Goal: Task Accomplishment & Management: Manage account settings

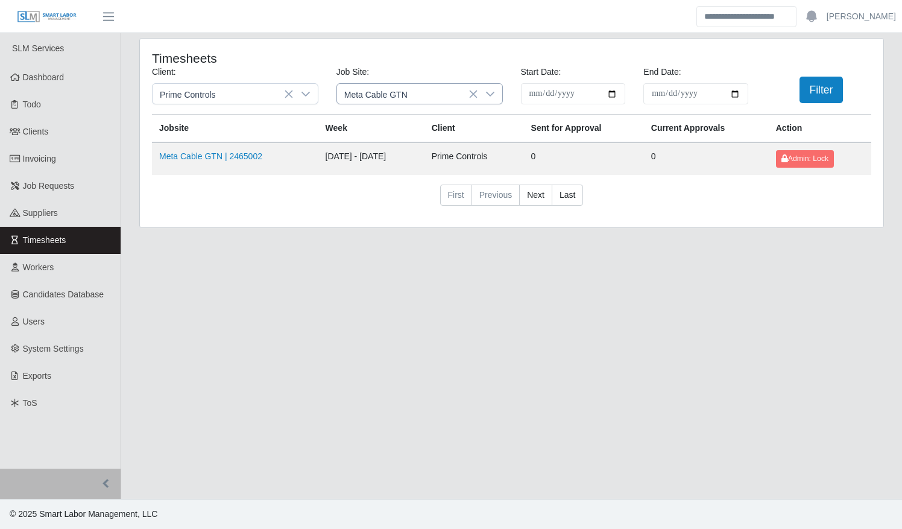
click at [473, 95] on icon at bounding box center [474, 94] width 10 height 10
click at [485, 93] on icon at bounding box center [490, 94] width 10 height 10
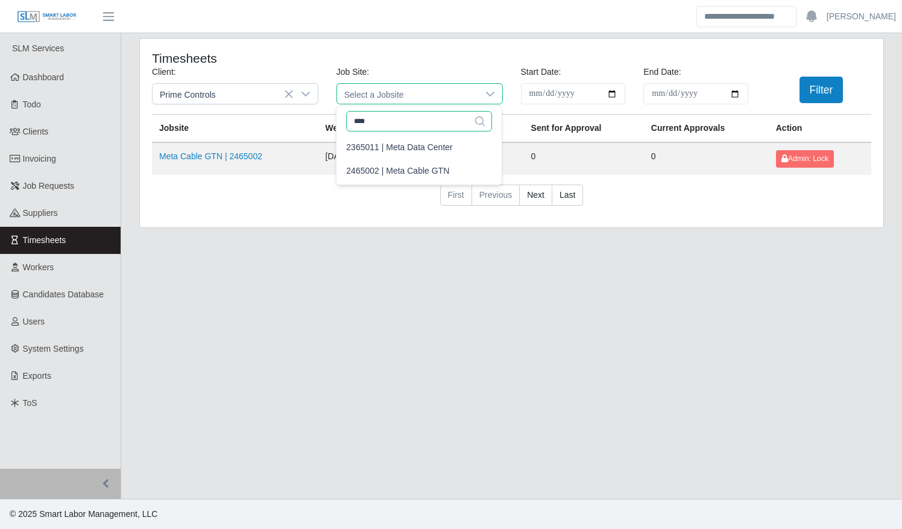
click at [430, 122] on input "****" at bounding box center [419, 121] width 146 height 21
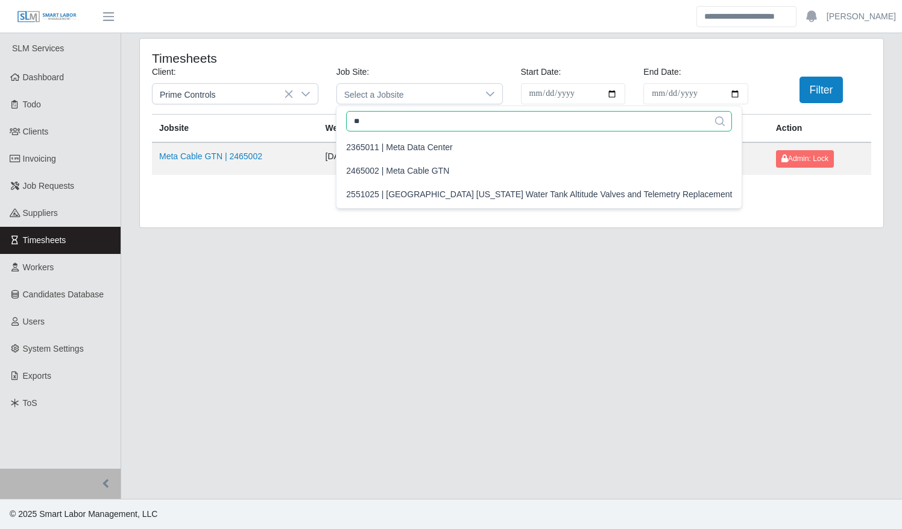
type input "*"
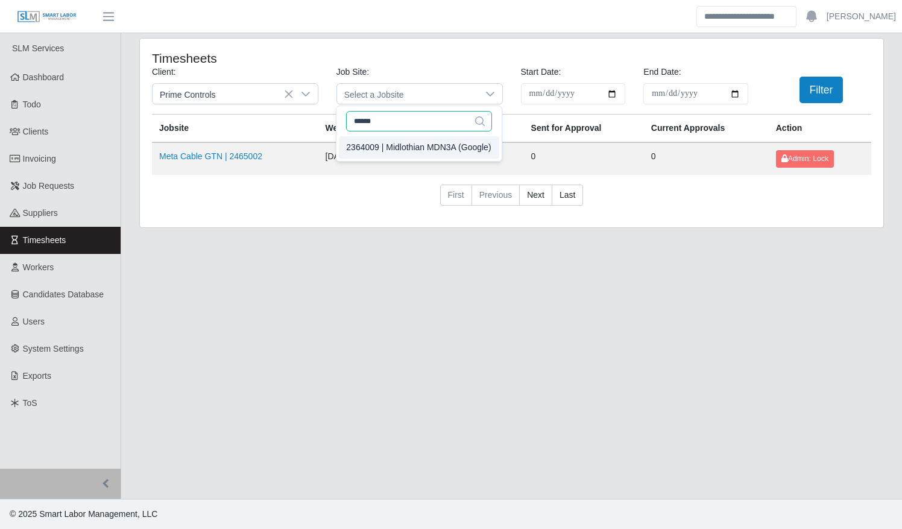
type input "******"
click at [400, 146] on div "2364009 | Midlothian MDN3A (Google)" at bounding box center [418, 147] width 145 height 13
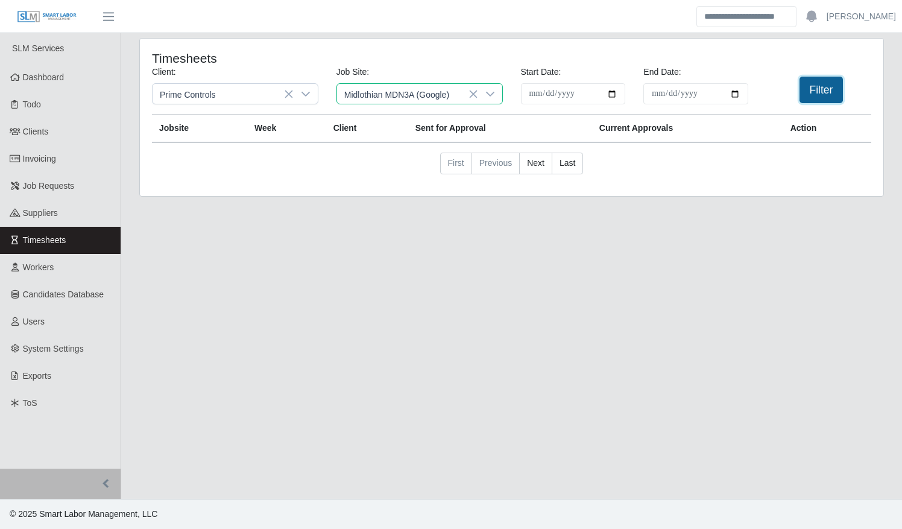
click at [824, 95] on button "Filter" at bounding box center [822, 90] width 44 height 27
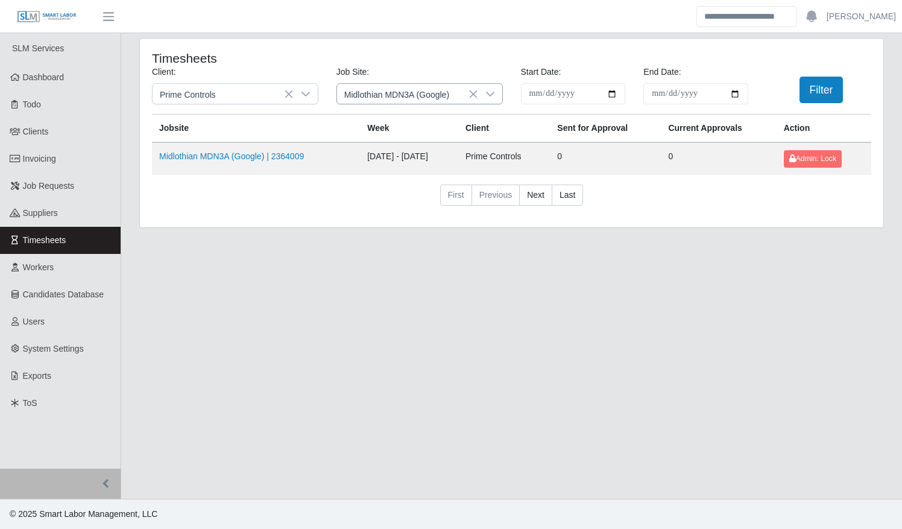
click at [467, 98] on span "Midlothian MDN3A (Google)" at bounding box center [407, 94] width 141 height 20
click at [489, 98] on icon at bounding box center [490, 94] width 10 height 10
click at [480, 98] on div at bounding box center [490, 94] width 24 height 20
click at [425, 124] on input "******" at bounding box center [419, 121] width 146 height 21
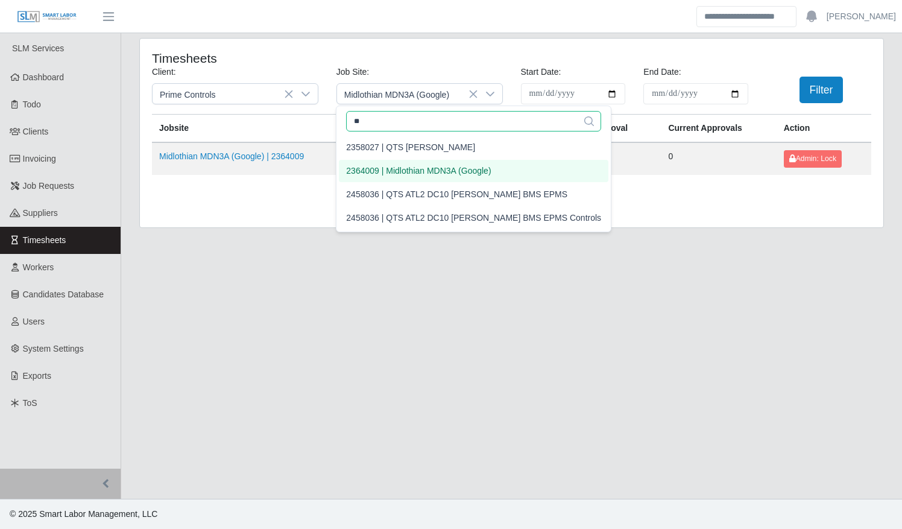
type input "*"
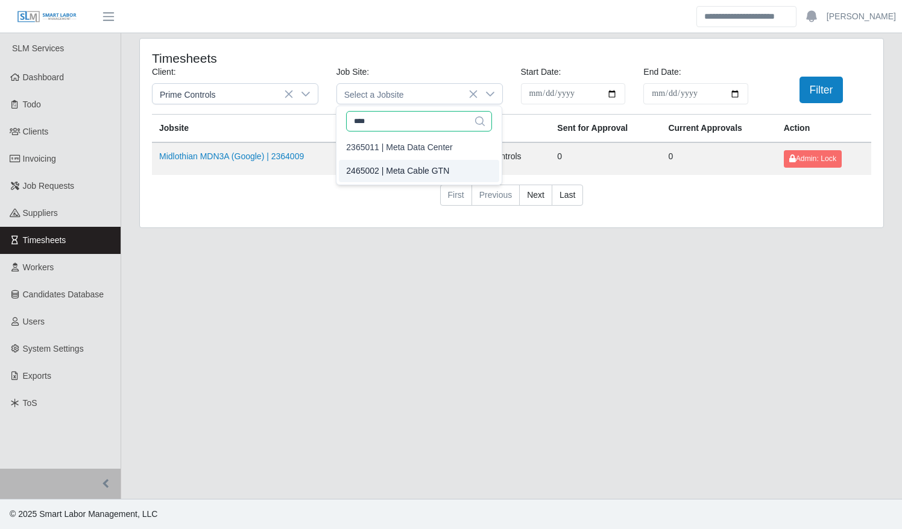
type input "****"
click at [417, 167] on div "2465002 | Meta Cable GTN" at bounding box center [397, 171] width 103 height 13
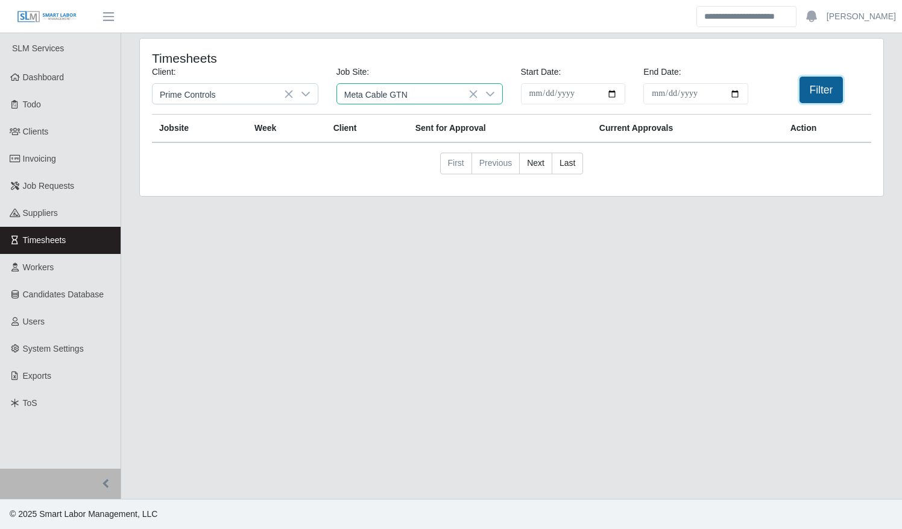
click at [835, 92] on button "Filter" at bounding box center [822, 90] width 44 height 27
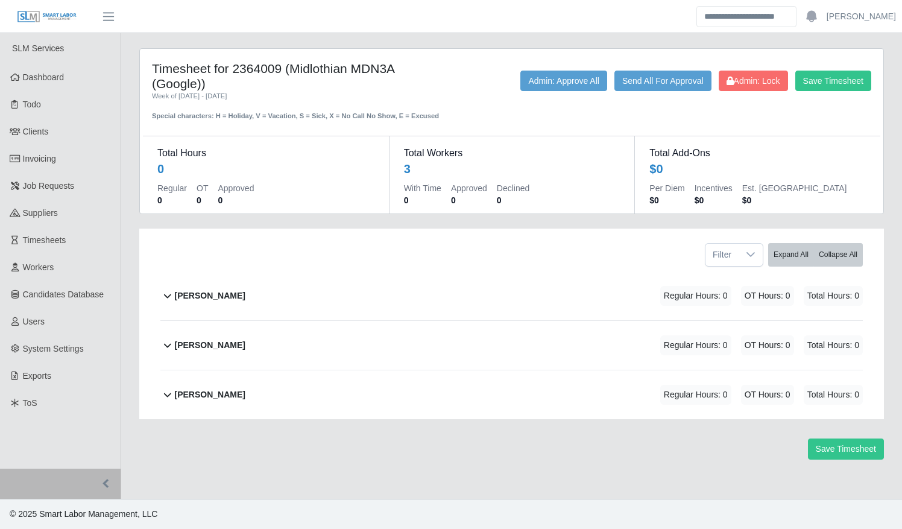
click at [366, 357] on div "Joksan Gomez Regular Hours: 0 OT Hours: 0 Total Hours: 0" at bounding box center [519, 345] width 688 height 49
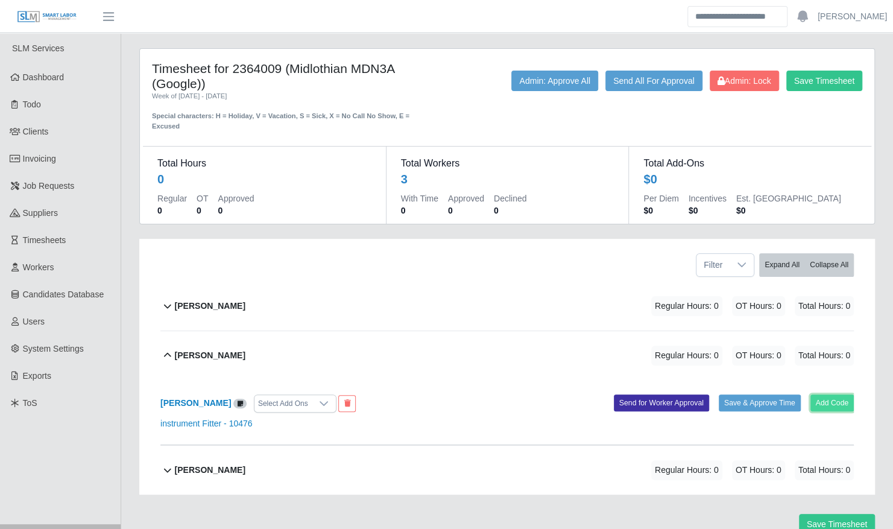
click at [823, 394] on button "Add Code" at bounding box center [833, 402] width 44 height 17
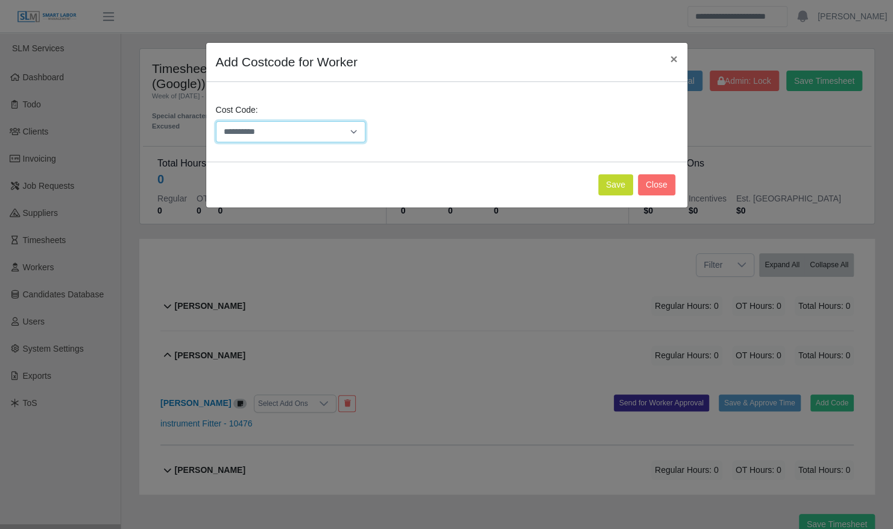
click at [271, 134] on select "**********" at bounding box center [291, 131] width 150 height 21
select select "**********"
click at [216, 121] on select "**********" at bounding box center [291, 131] width 150 height 21
click at [606, 180] on button "Save" at bounding box center [615, 184] width 35 height 21
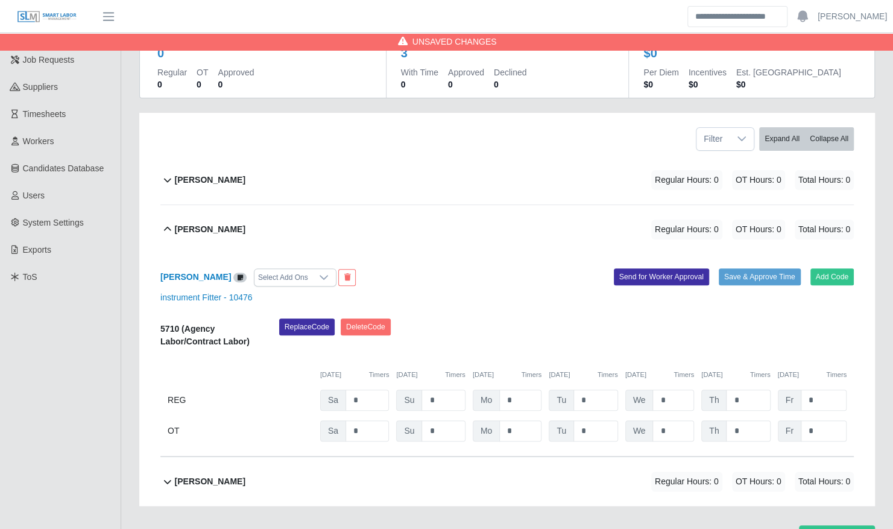
scroll to position [179, 0]
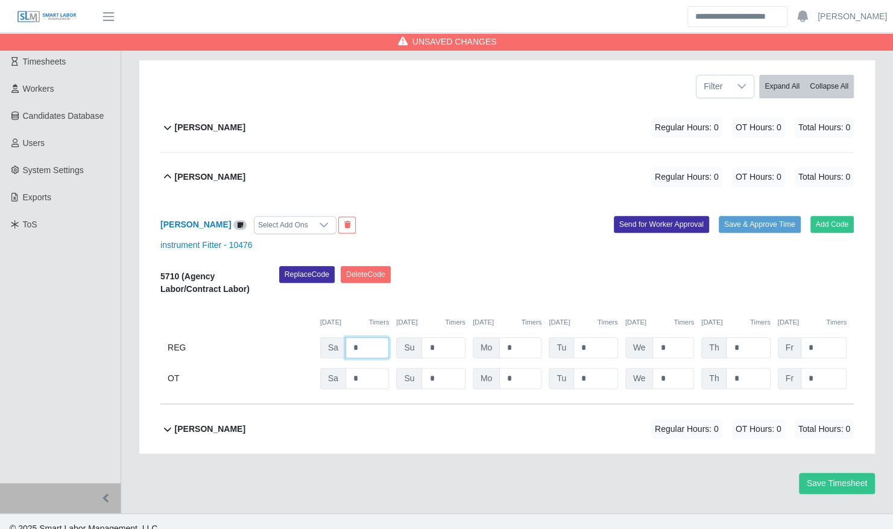
drag, startPoint x: 358, startPoint y: 333, endPoint x: 343, endPoint y: 334, distance: 14.5
click at [346, 337] on input "*" at bounding box center [367, 347] width 43 height 21
type input "*"
click at [277, 217] on div "Select Add Ons" at bounding box center [283, 225] width 57 height 17
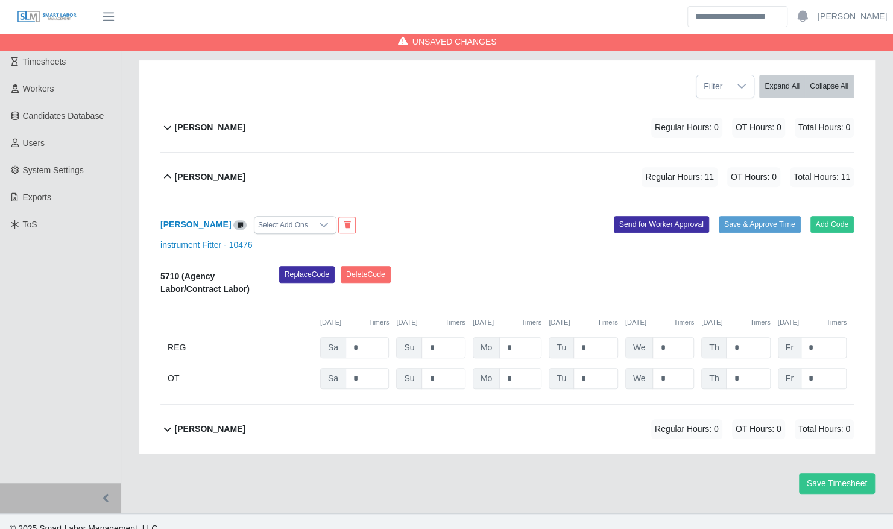
scroll to position [12, 7]
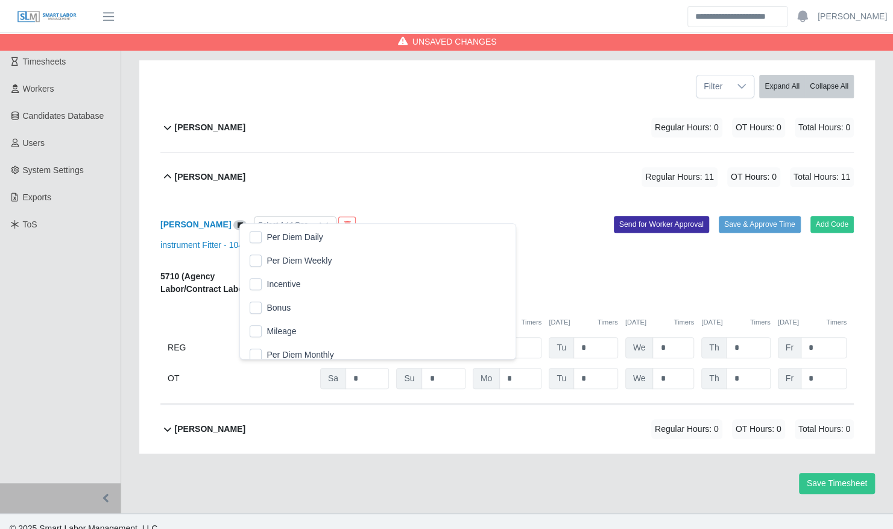
click at [282, 325] on span "Mileage" at bounding box center [282, 331] width 30 height 13
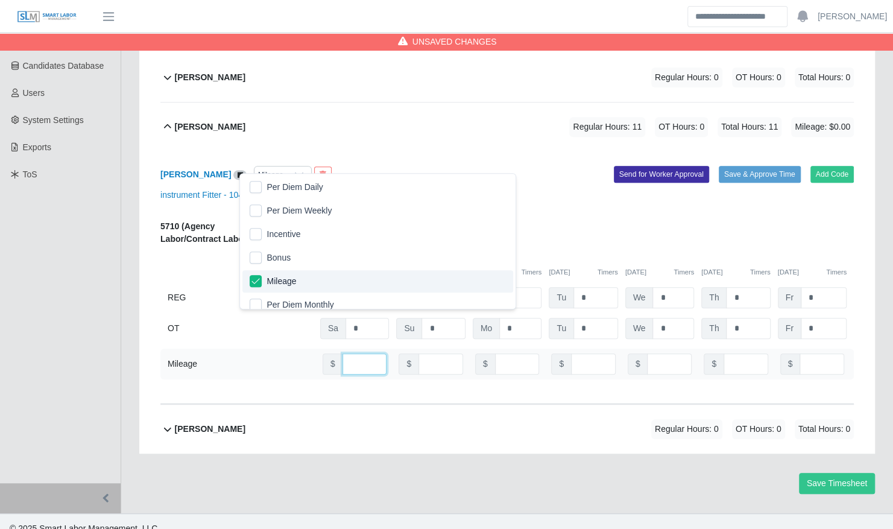
click at [355, 357] on input "number" at bounding box center [365, 363] width 45 height 21
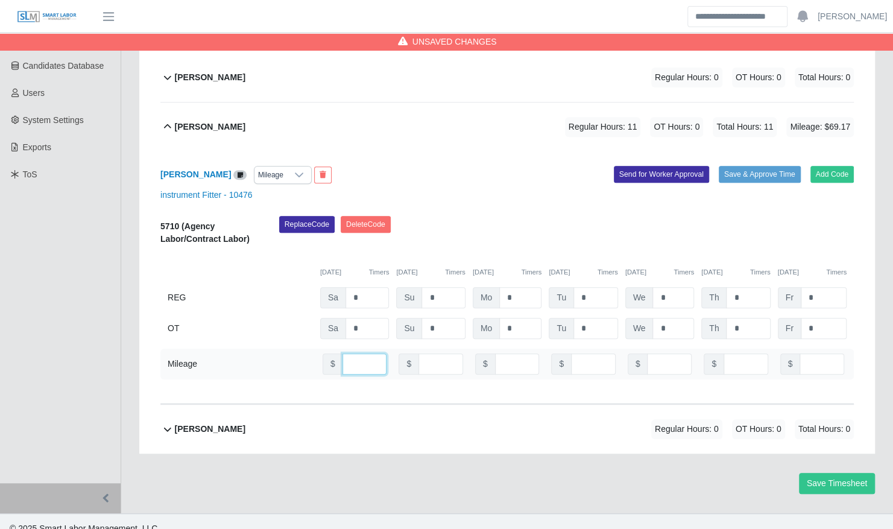
type input "*****"
click at [399, 406] on div "Nerva Diaz Villalobos Regular Hours: 0 OT Hours: 0 Total Hours: 0" at bounding box center [514, 429] width 679 height 49
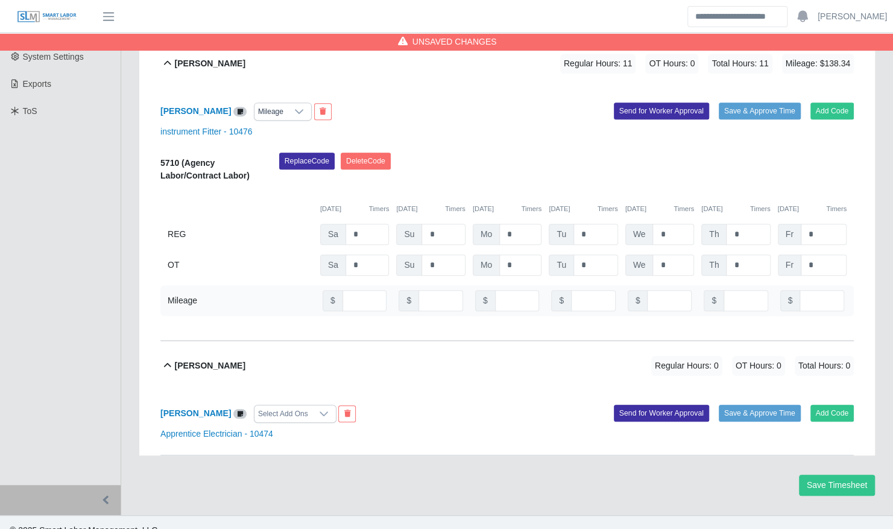
scroll to position [293, 0]
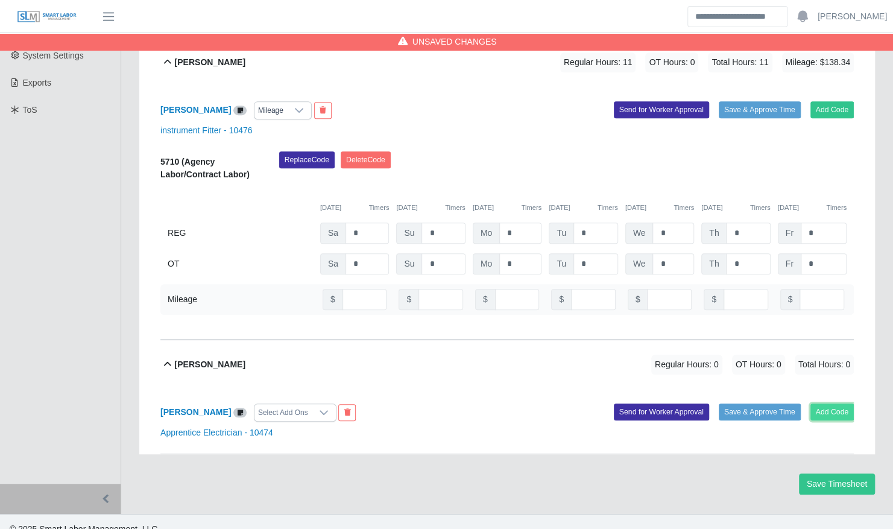
click at [833, 403] on button "Add Code" at bounding box center [833, 411] width 44 height 17
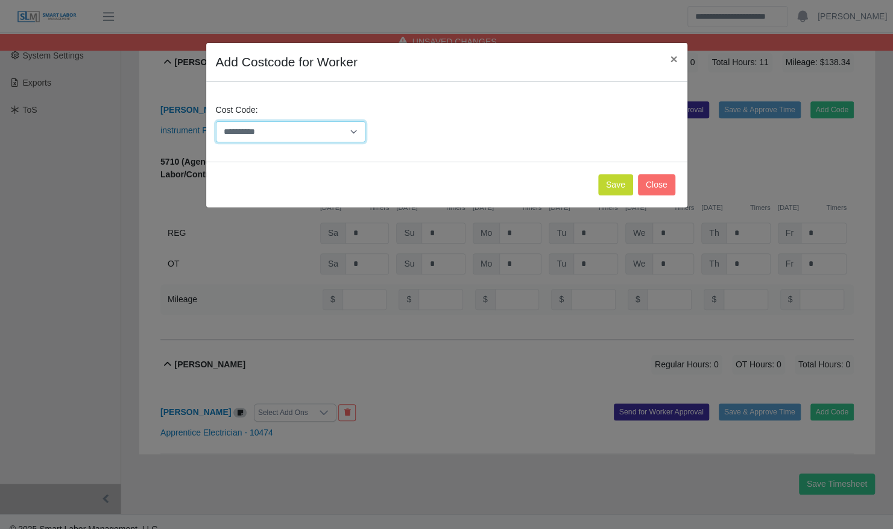
click at [350, 134] on select "**********" at bounding box center [291, 131] width 150 height 21
select select "**********"
click at [216, 121] on select "**********" at bounding box center [291, 131] width 150 height 21
click at [607, 188] on button "Save" at bounding box center [615, 184] width 35 height 21
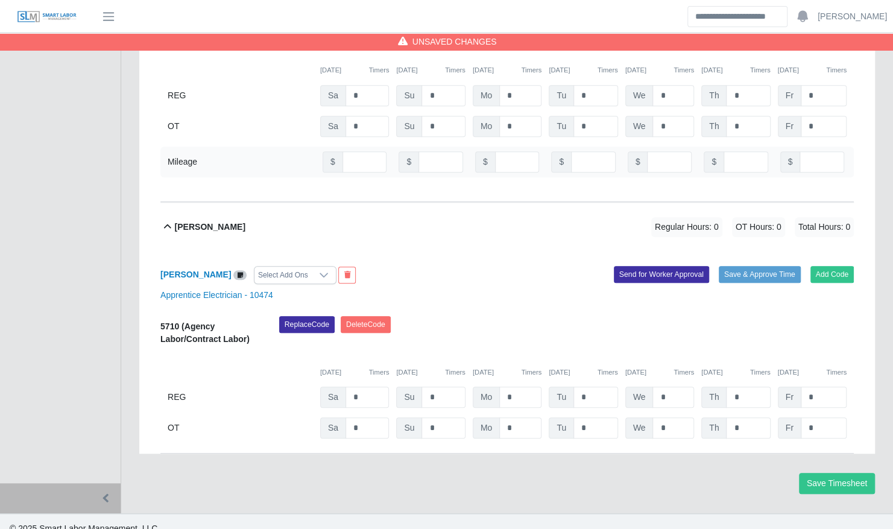
click at [296, 267] on div "Select Add Ons" at bounding box center [283, 275] width 57 height 17
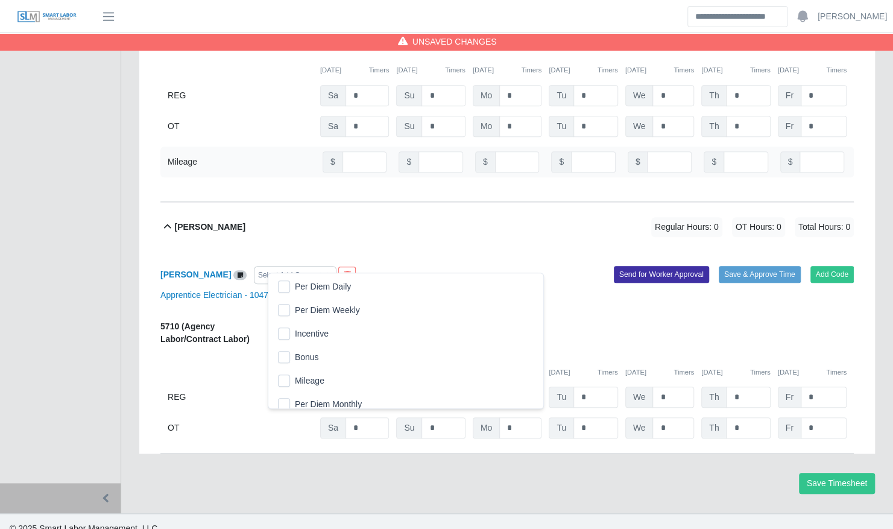
scroll to position [12, 7]
click at [292, 375] on li "Mileage" at bounding box center [406, 381] width 270 height 22
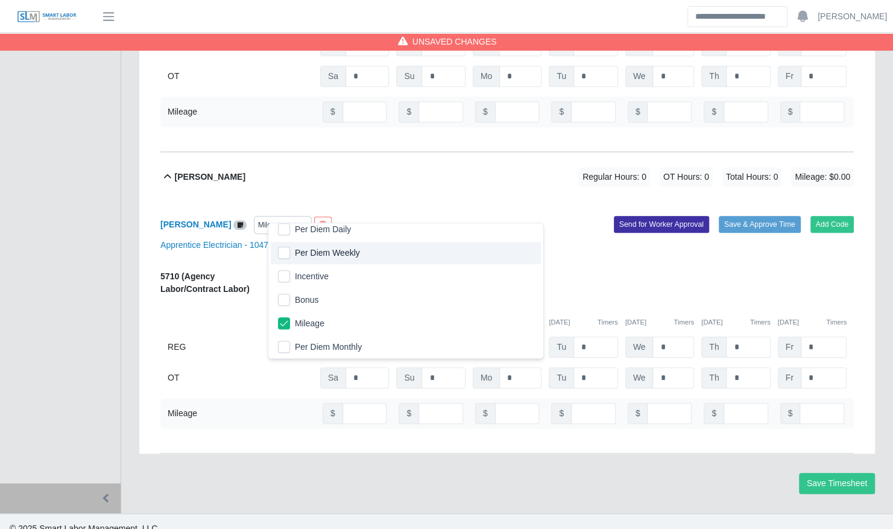
scroll to position [2, 0]
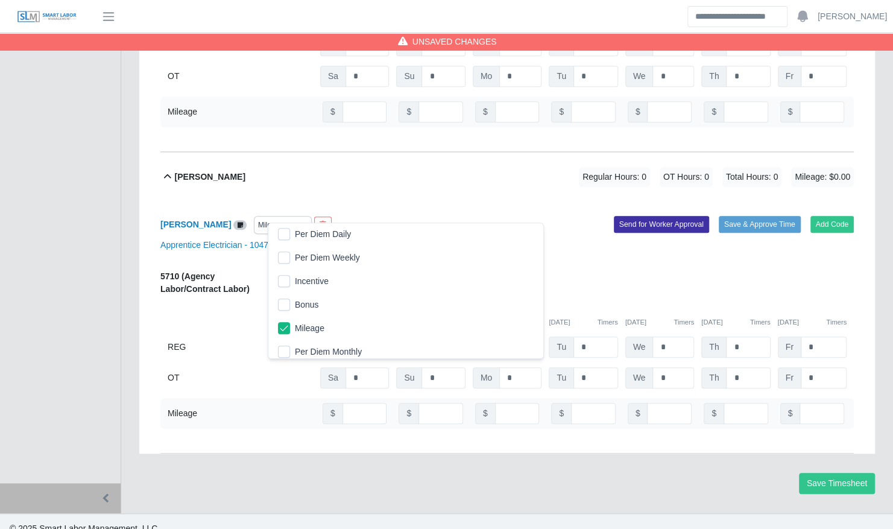
click at [287, 217] on div "Mileage" at bounding box center [271, 225] width 33 height 17
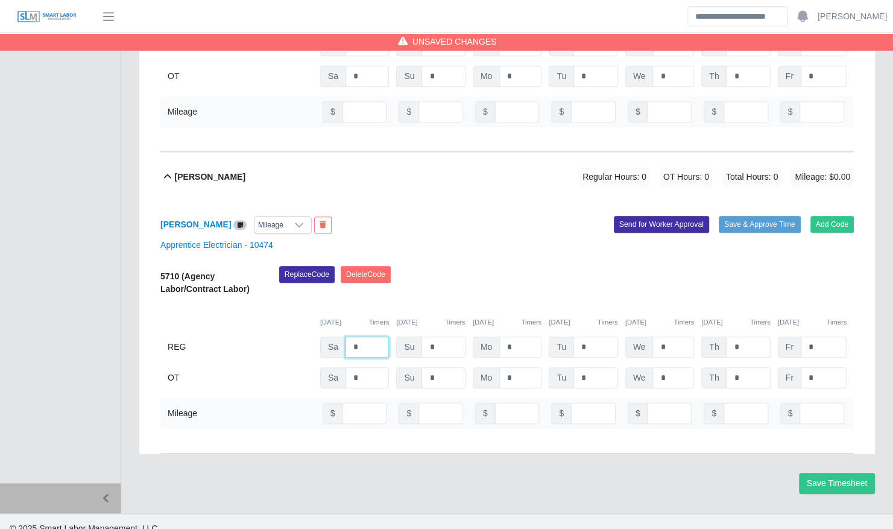
drag, startPoint x: 357, startPoint y: 334, endPoint x: 346, endPoint y: 334, distance: 11.5
click at [346, 56] on input "*" at bounding box center [367, 45] width 43 height 21
type input "*"
type input "**"
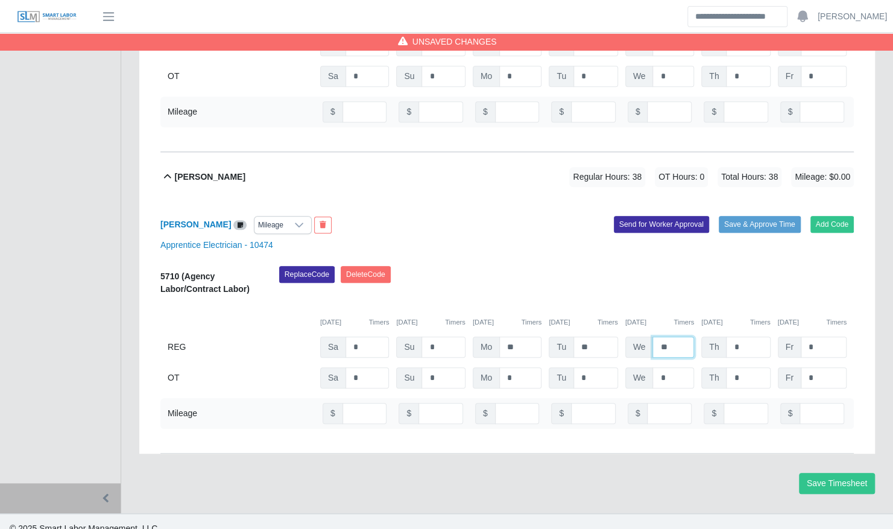
type input "**"
type input "*"
type input "**"
type input "*****"
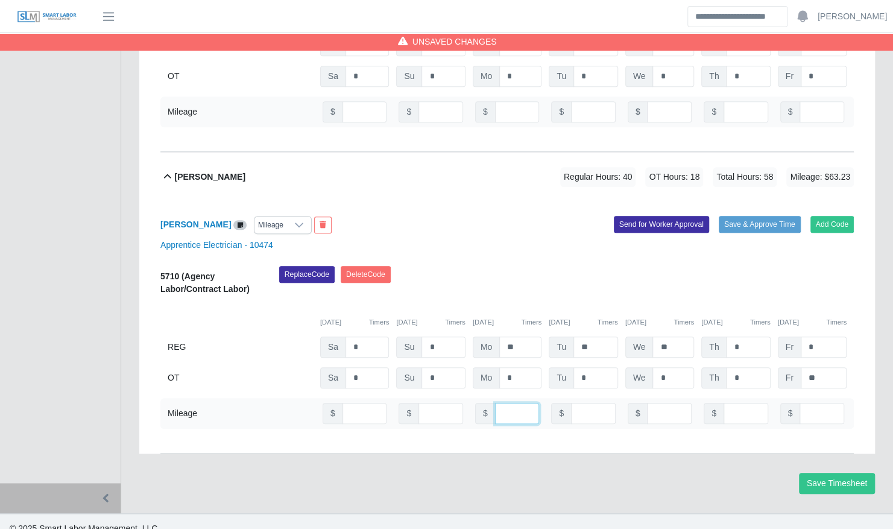
click at [502, 403] on input "number" at bounding box center [517, 413] width 45 height 21
paste input "*****"
type input "*****"
click at [584, 403] on input "number" at bounding box center [593, 413] width 45 height 21
paste input "*****"
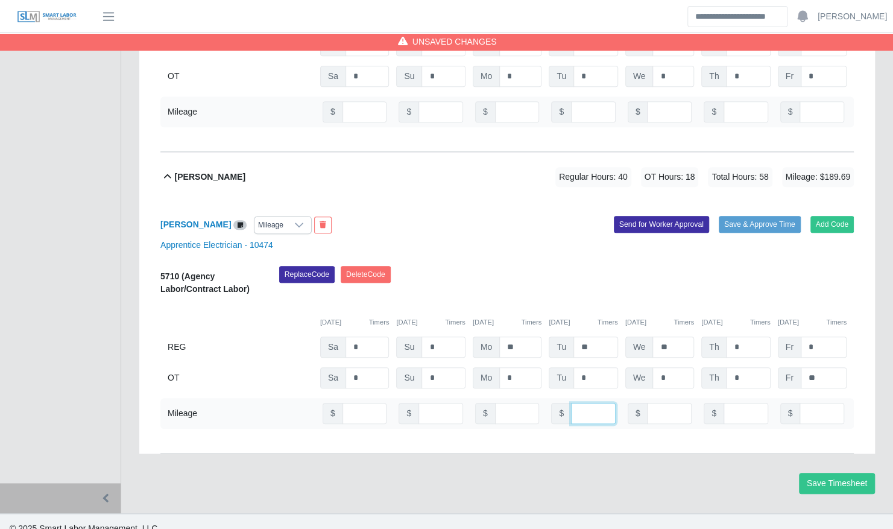
type input "*****"
click at [653, 403] on input "number" at bounding box center [669, 413] width 45 height 21
paste input "*****"
type input "*****"
click at [727, 403] on input "number" at bounding box center [746, 413] width 45 height 21
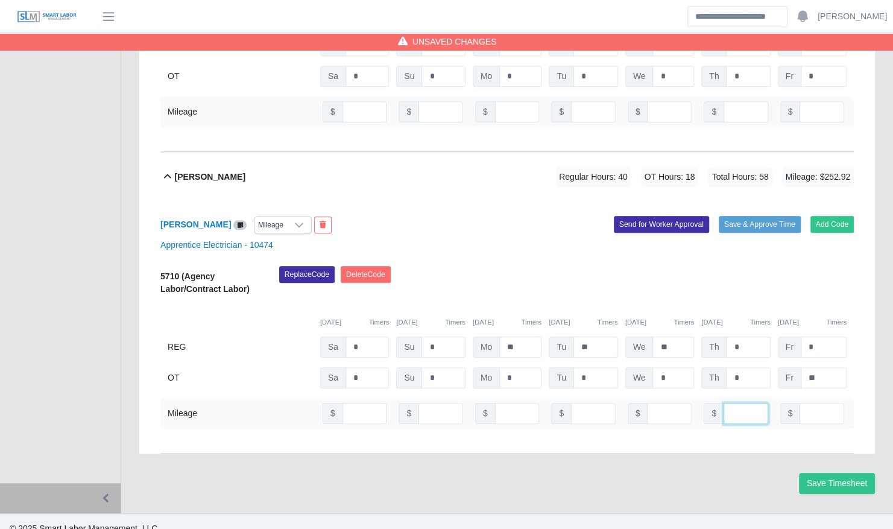
paste input "*****"
type input "*****"
click at [807, 403] on input "number" at bounding box center [822, 413] width 45 height 21
paste input "*****"
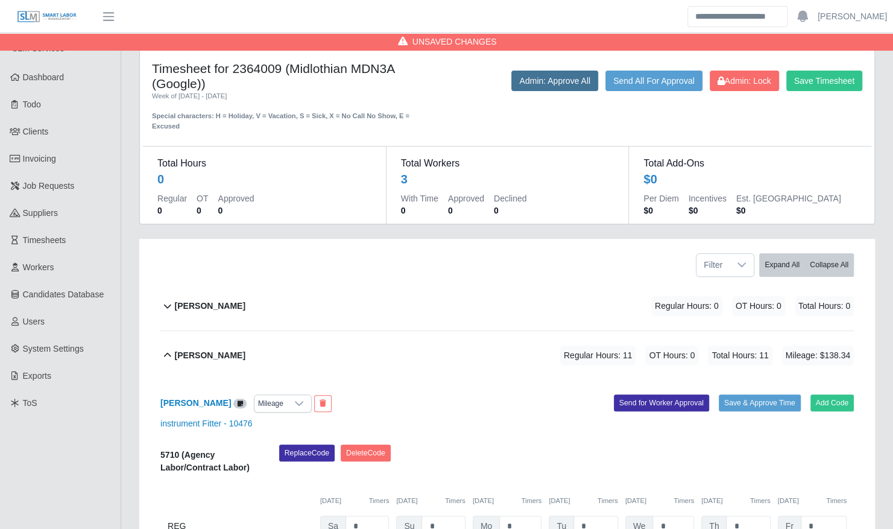
type input "*****"
click at [536, 80] on button "Admin: Approve All" at bounding box center [554, 81] width 87 height 21
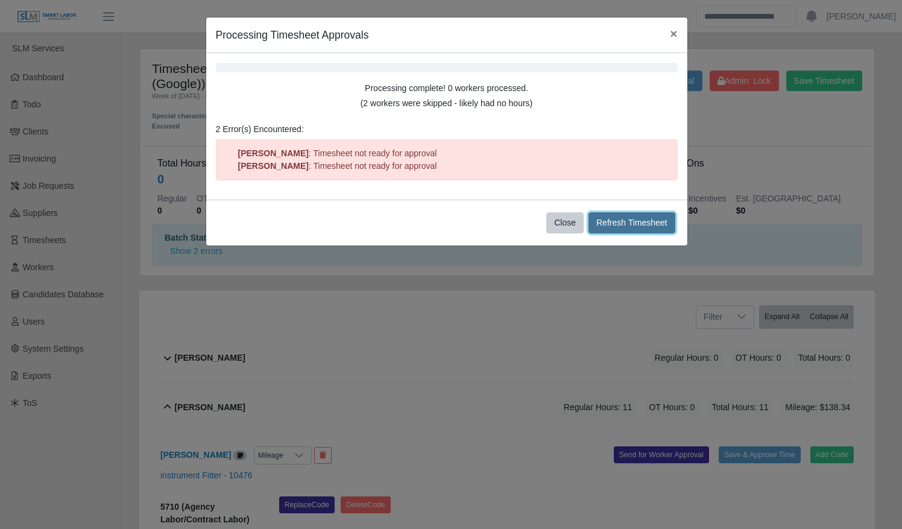
click at [639, 224] on button "Refresh Timesheet" at bounding box center [632, 222] width 87 height 21
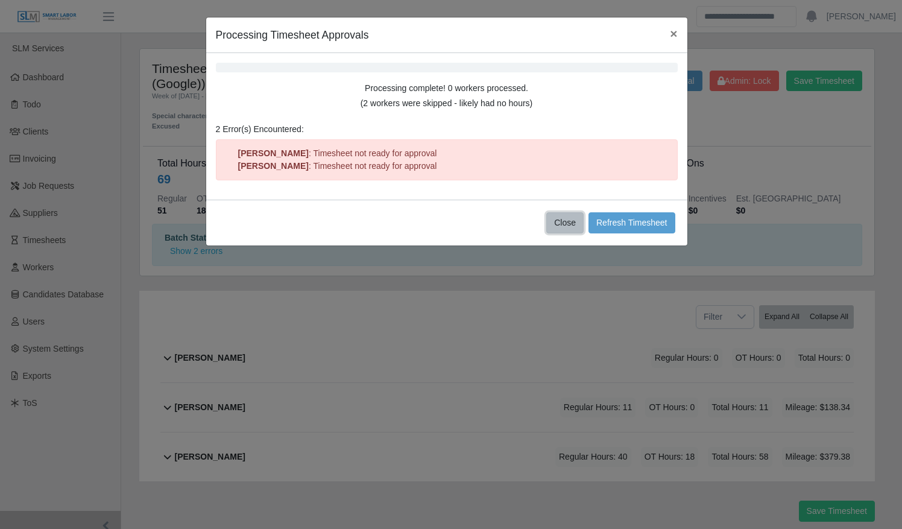
click at [575, 217] on button "Close" at bounding box center [564, 222] width 37 height 21
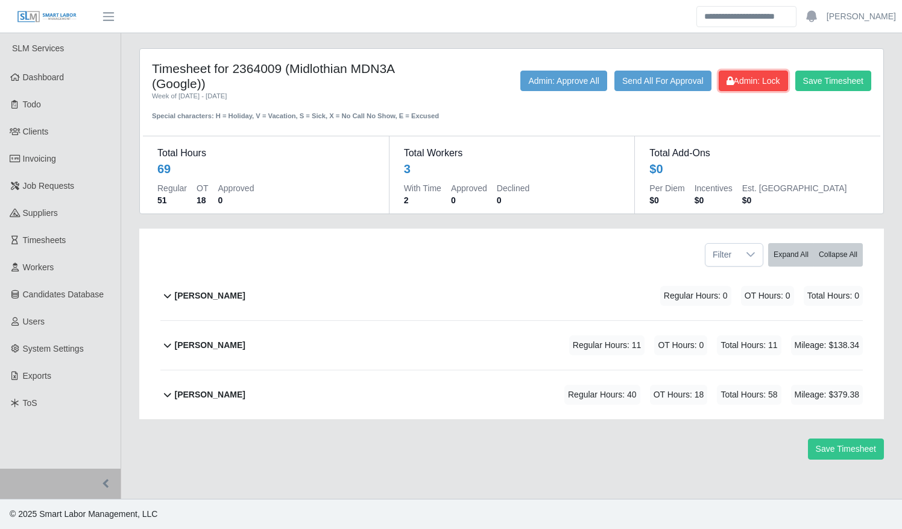
click at [732, 77] on icon at bounding box center [730, 81] width 7 height 8
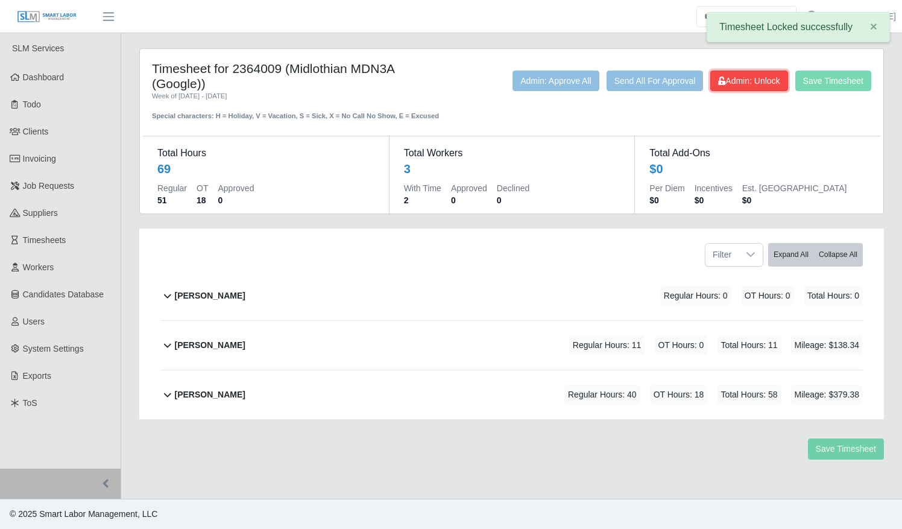
click at [718, 80] on icon at bounding box center [721, 81] width 7 height 8
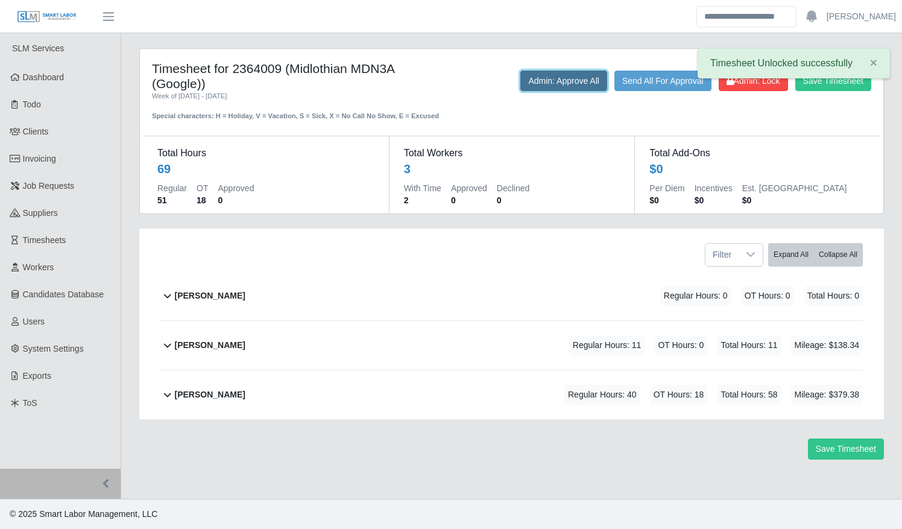
click at [548, 77] on button "Admin: Approve All" at bounding box center [563, 81] width 87 height 21
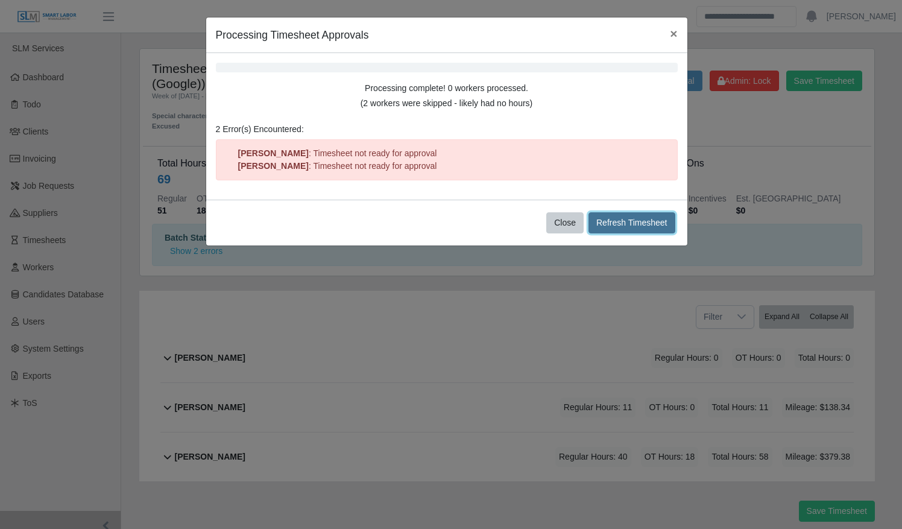
click at [630, 215] on button "Refresh Timesheet" at bounding box center [632, 222] width 87 height 21
click at [574, 223] on button "Close" at bounding box center [564, 222] width 37 height 21
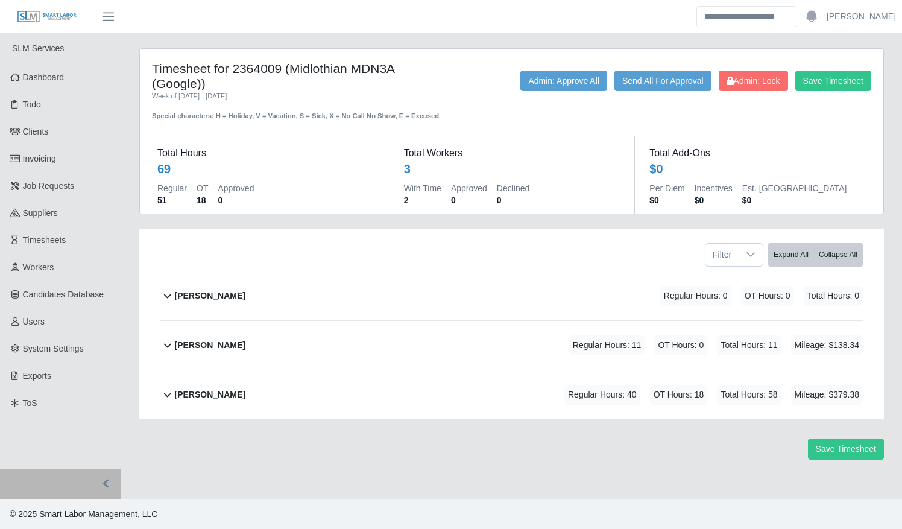
click at [572, 351] on div "Regular Hours: 11 OT Hours: 0 Total Hours: 11 Mileage: $138.34" at bounding box center [699, 345] width 327 height 20
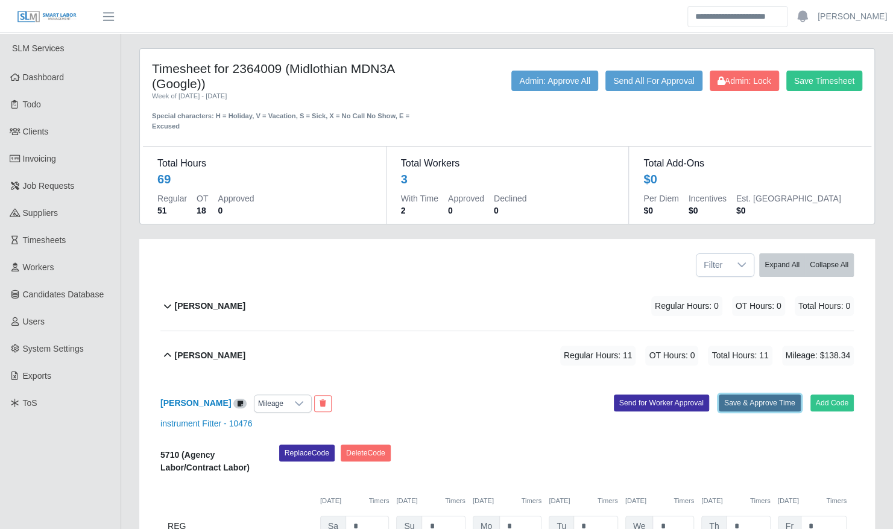
click at [743, 394] on button "Save & Approve Time" at bounding box center [760, 402] width 82 height 17
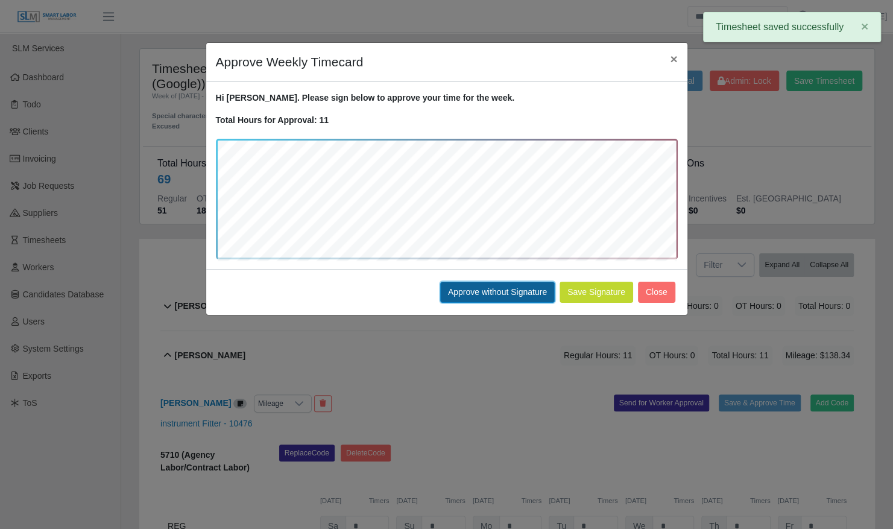
click at [476, 294] on button "Approve without Signature" at bounding box center [497, 292] width 115 height 21
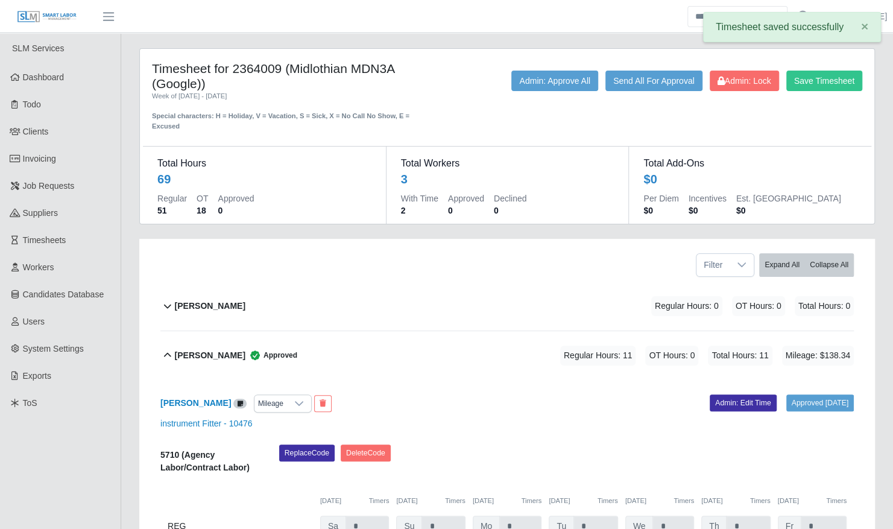
scroll to position [230, 0]
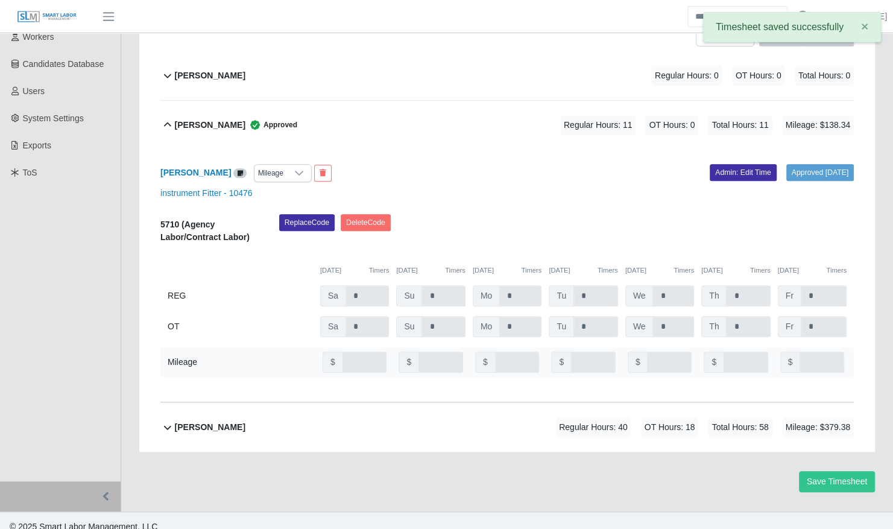
click at [733, 417] on span "Total Hours: 58" at bounding box center [740, 427] width 64 height 20
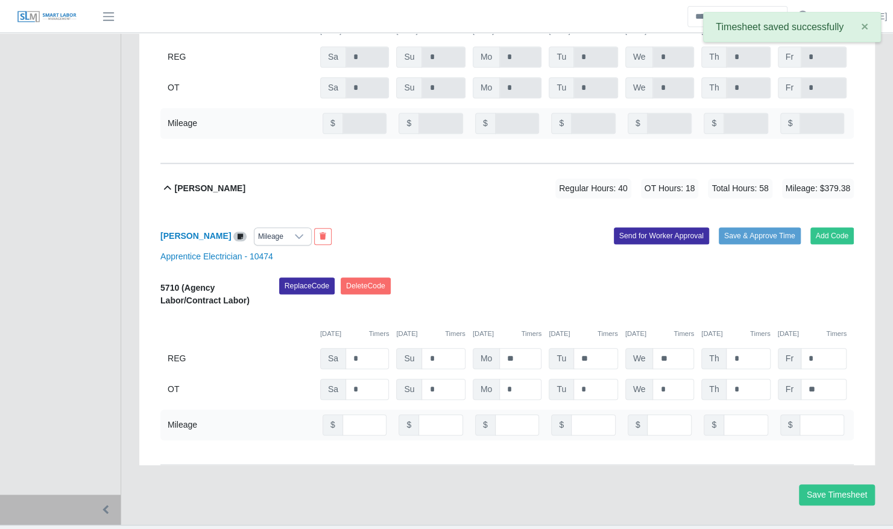
scroll to position [482, 0]
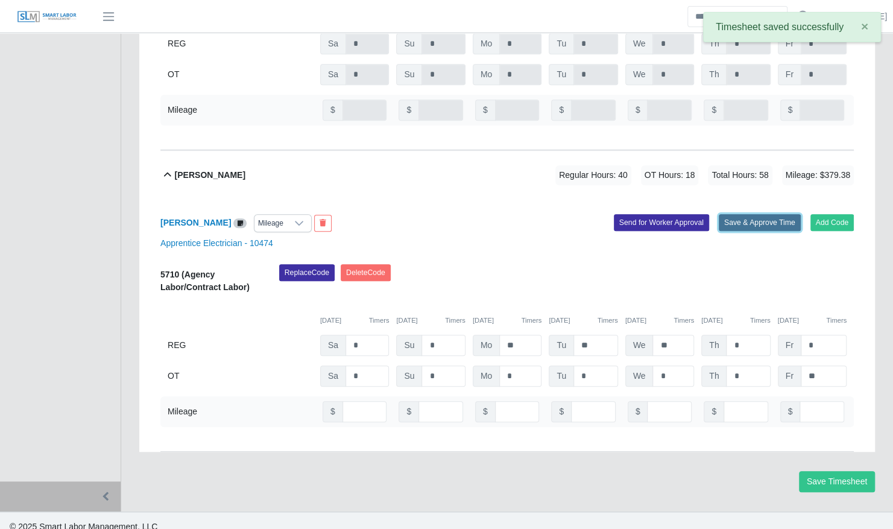
click at [747, 216] on button "Save & Approve Time" at bounding box center [760, 222] width 82 height 17
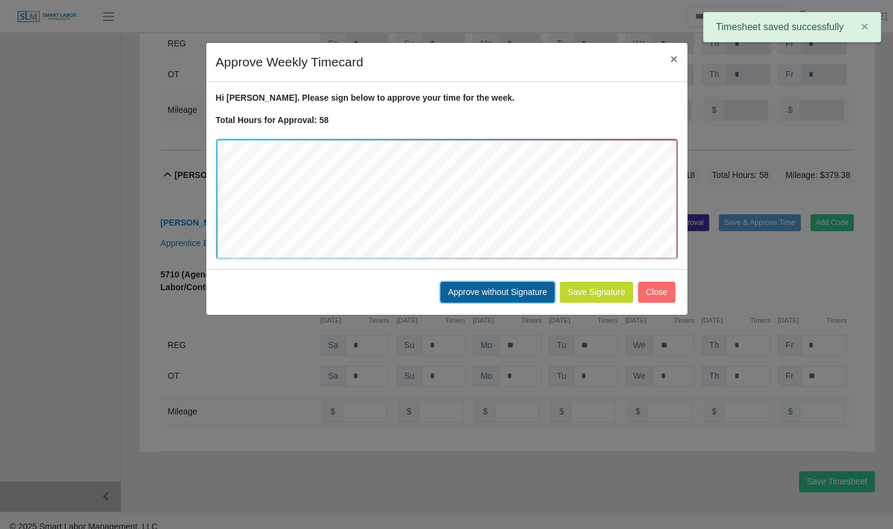
click at [469, 286] on button "Approve without Signature" at bounding box center [497, 292] width 115 height 21
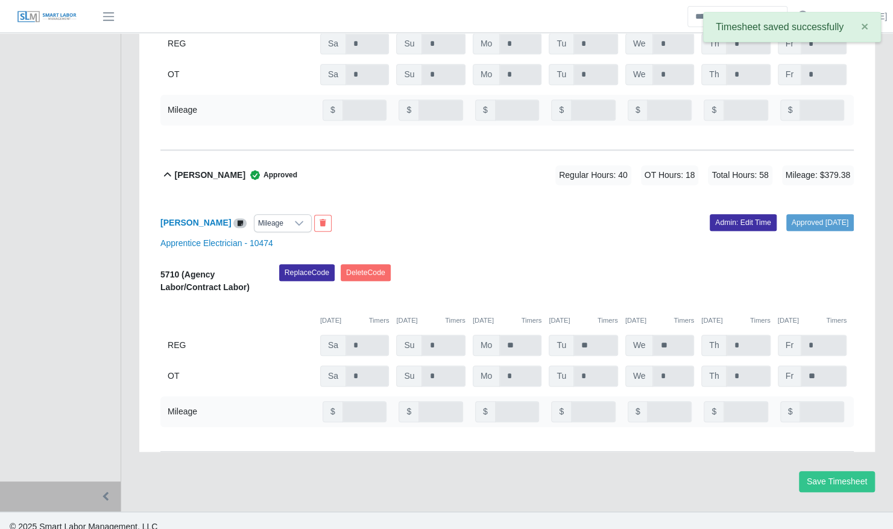
scroll to position [0, 0]
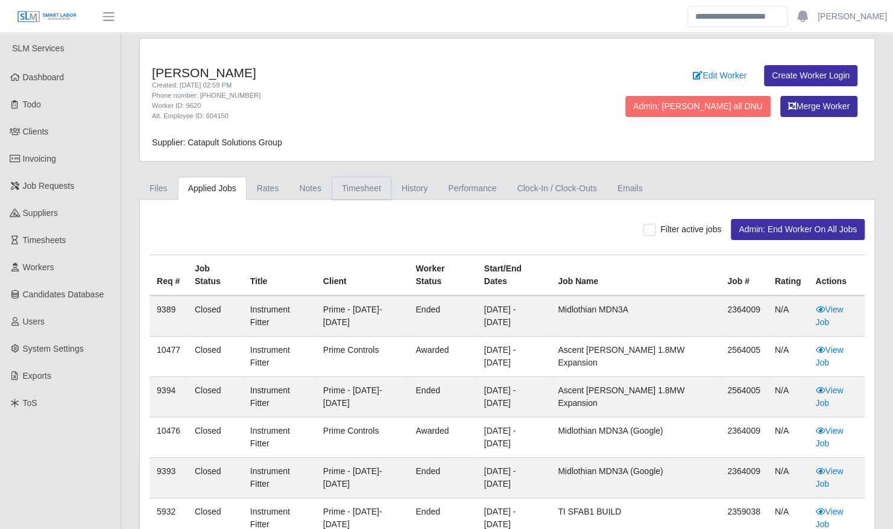
click at [354, 194] on link "Timesheet" at bounding box center [362, 189] width 60 height 24
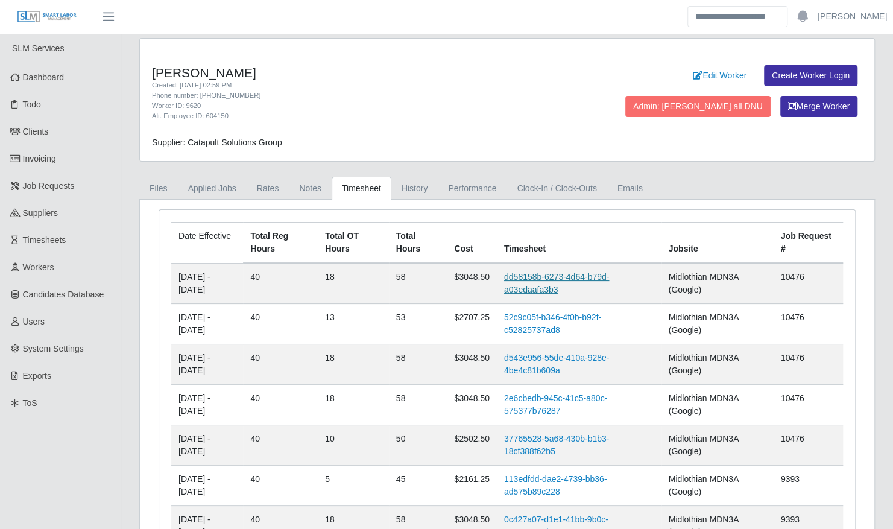
click at [540, 276] on link "dd58158b-6273-4d64-b79d-a03edaafa3b3" at bounding box center [556, 283] width 105 height 22
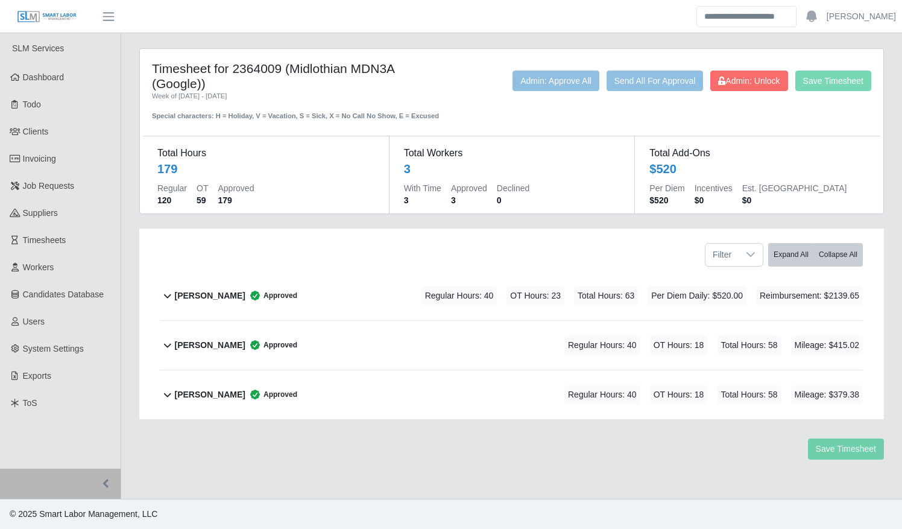
click at [434, 327] on div "Joksan Gomez Approved Regular Hours: 40 OT Hours: 18 Total Hours: 58 Mileage: $…" at bounding box center [519, 345] width 688 height 49
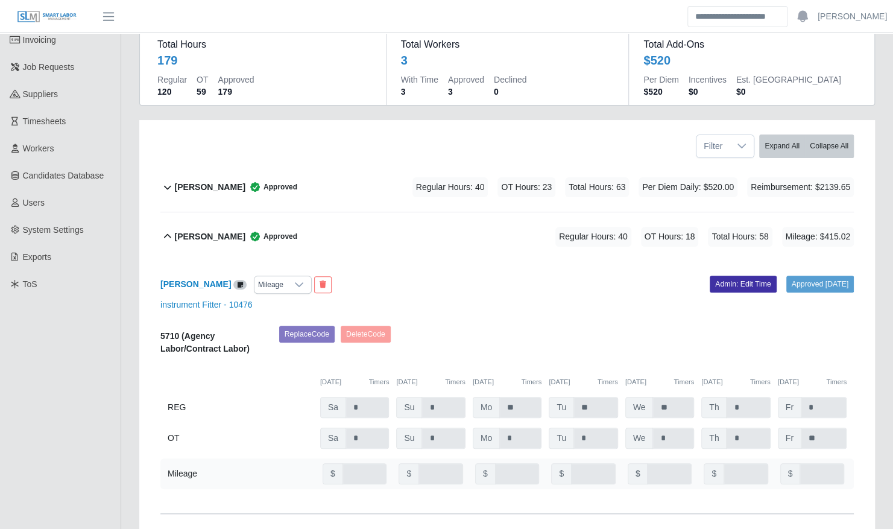
scroll to position [151, 0]
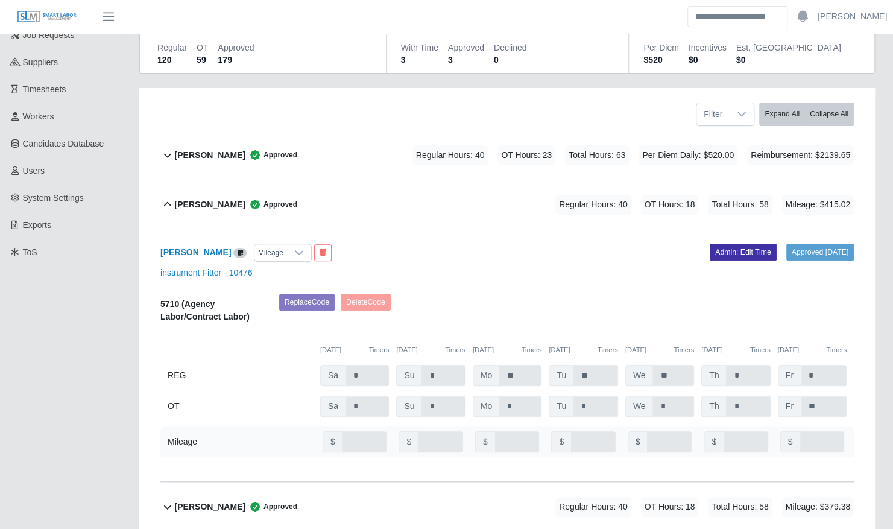
click at [405, 484] on div "Nerva Diaz Villalobos Approved Regular Hours: 40 OT Hours: 18 Total Hours: 58 M…" at bounding box center [514, 506] width 679 height 49
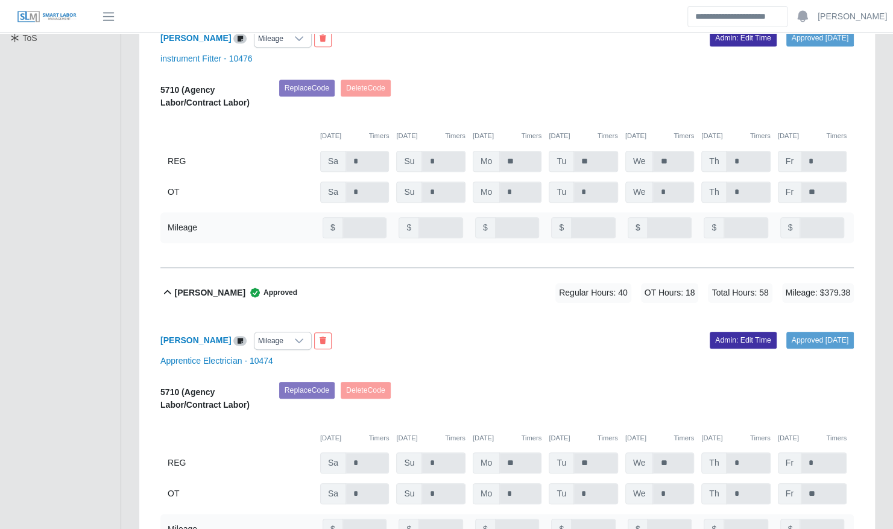
scroll to position [386, 0]
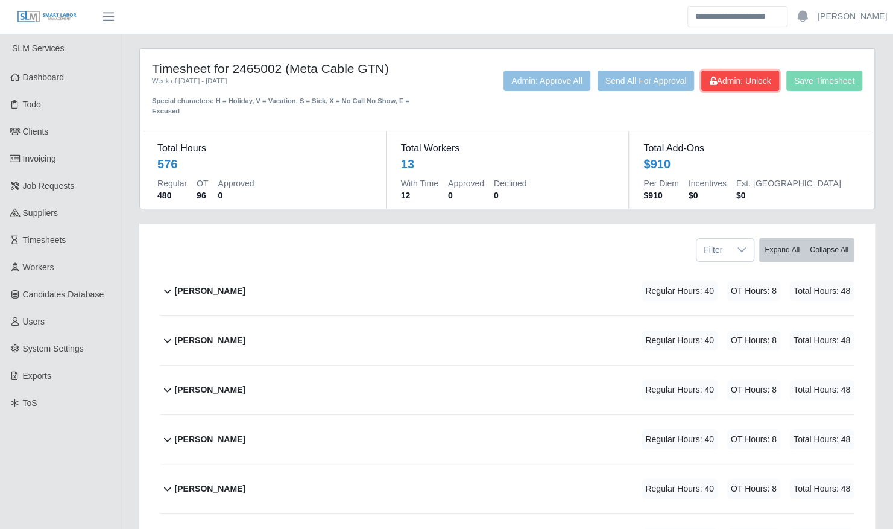
click at [729, 87] on button "Admin: Unlock" at bounding box center [739, 81] width 77 height 21
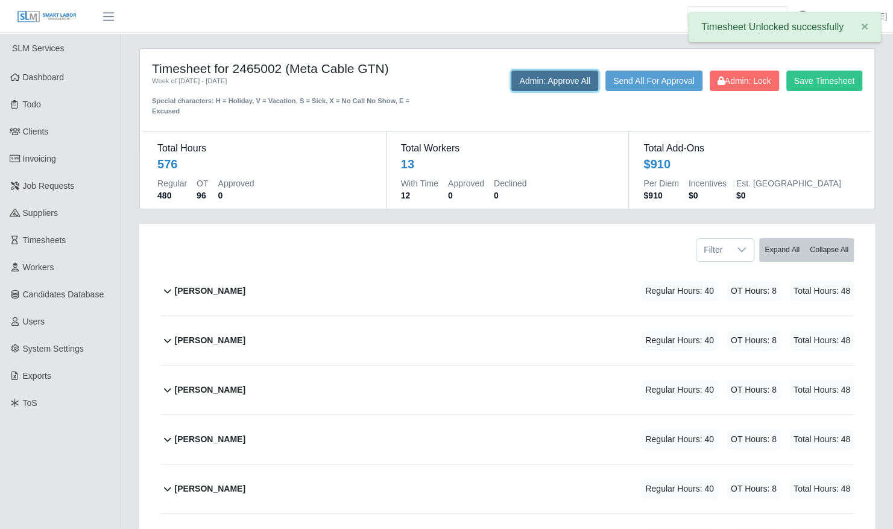
click at [572, 84] on button "Admin: Approve All" at bounding box center [554, 81] width 87 height 21
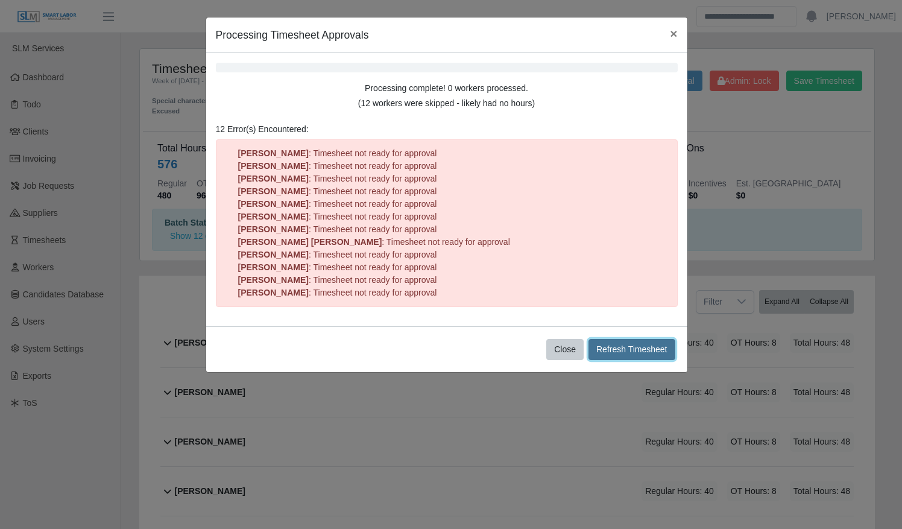
click at [645, 344] on button "Refresh Timesheet" at bounding box center [632, 349] width 87 height 21
click at [571, 352] on button "Close" at bounding box center [564, 349] width 37 height 21
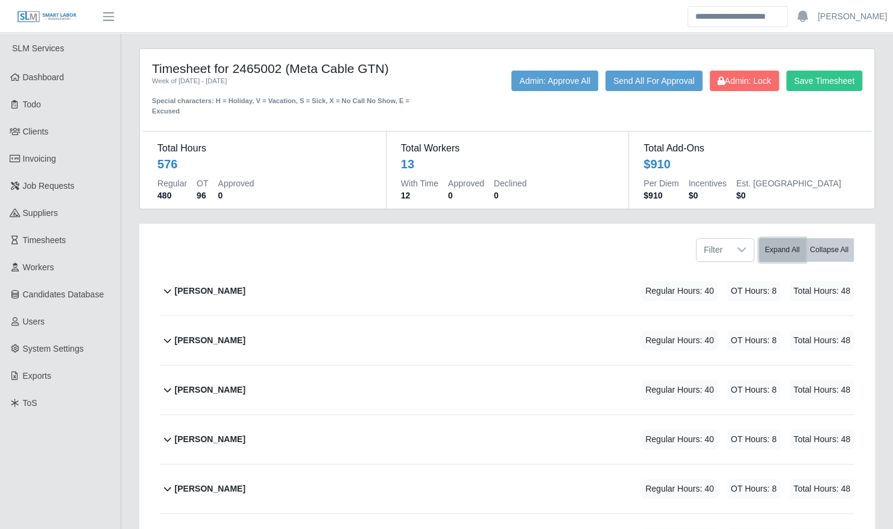
click at [788, 238] on button "Expand All" at bounding box center [782, 250] width 46 height 24
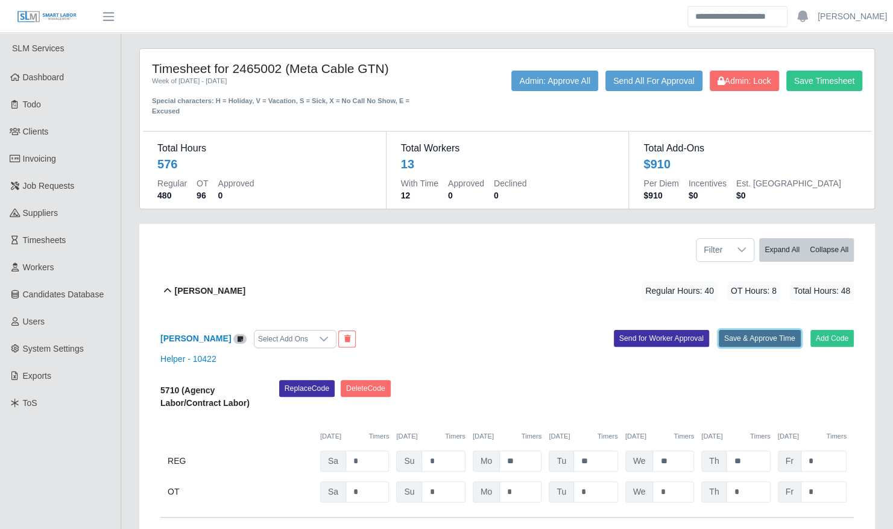
click at [765, 330] on button "Save & Approve Time" at bounding box center [760, 338] width 82 height 17
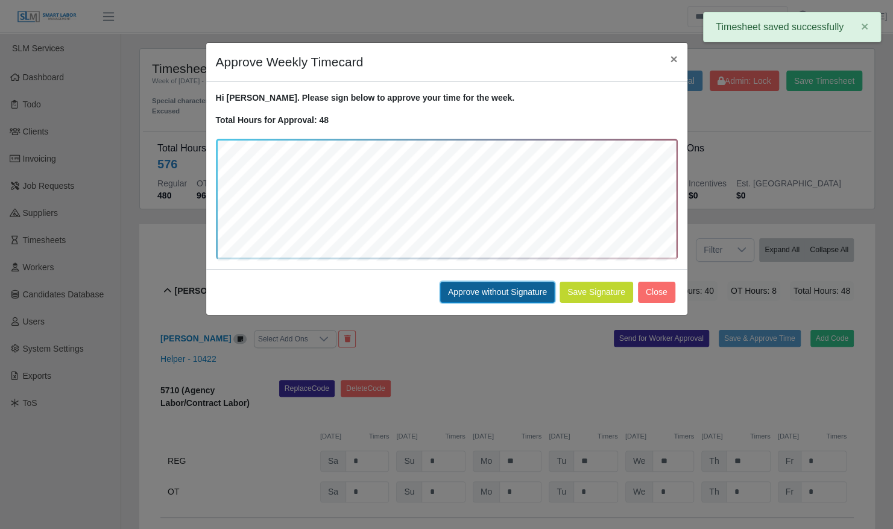
click at [497, 282] on button "Approve without Signature" at bounding box center [497, 292] width 115 height 21
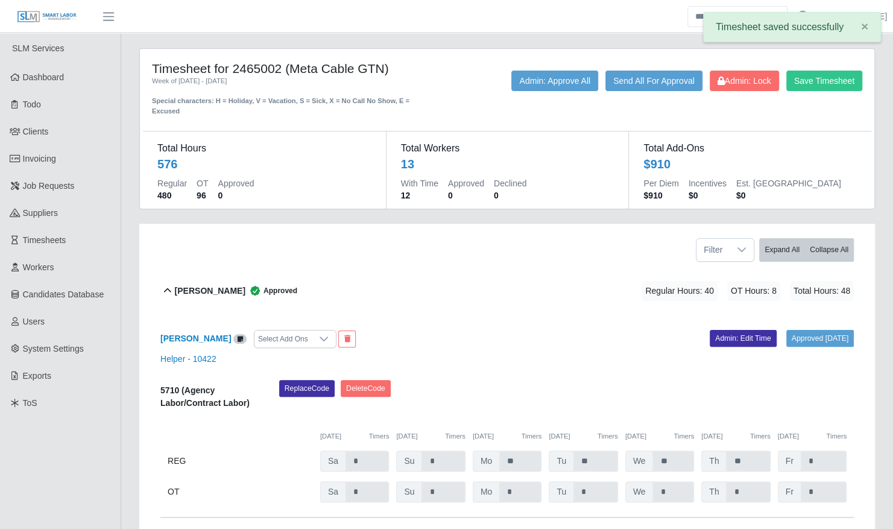
click at [634, 248] on div "Filter Expand All Collapse All" at bounding box center [507, 245] width 712 height 43
click at [665, 281] on span "Regular Hours: 40" at bounding box center [680, 291] width 76 height 20
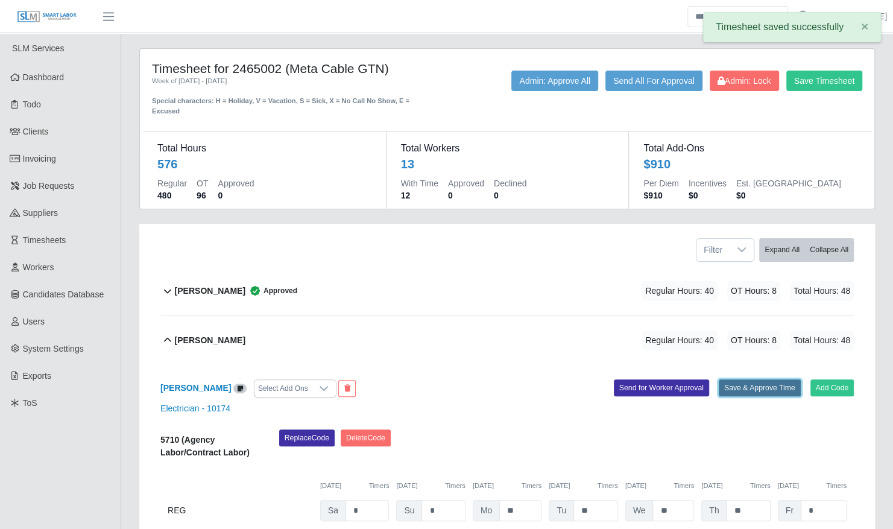
click at [761, 379] on button "Save & Approve Time" at bounding box center [760, 387] width 82 height 17
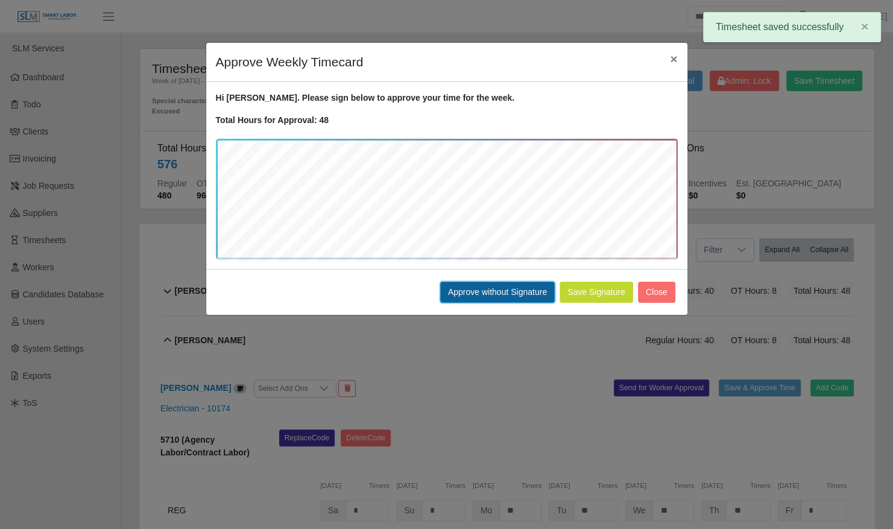
click at [518, 288] on button "Approve without Signature" at bounding box center [497, 292] width 115 height 21
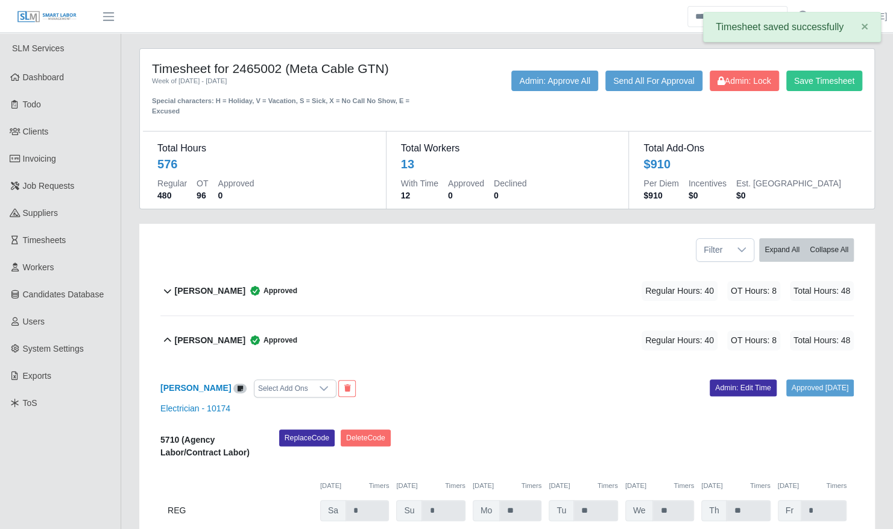
click at [538, 317] on div "Andres Garza Approved Regular Hours: 40 OT Hours: 8 Total Hours: 48" at bounding box center [514, 340] width 679 height 49
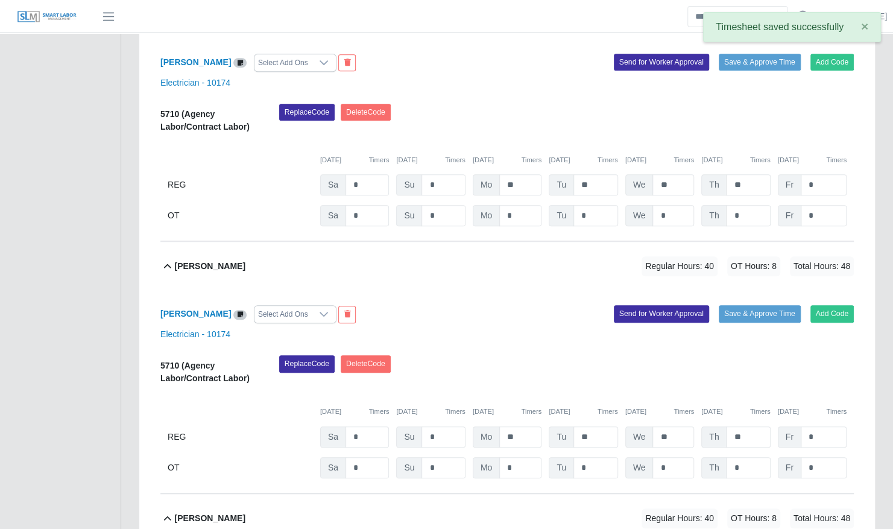
scroll to position [376, 0]
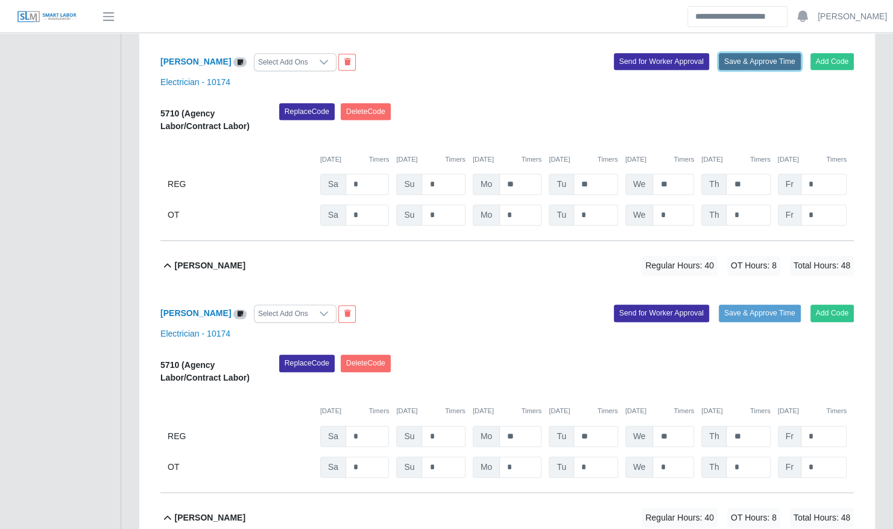
click at [747, 55] on button "Save & Approve Time" at bounding box center [760, 61] width 82 height 17
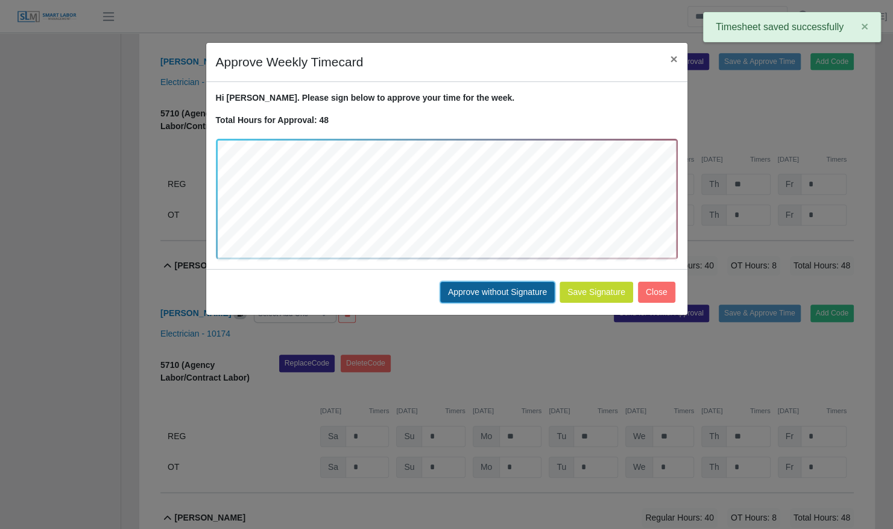
click at [504, 288] on button "Approve without Signature" at bounding box center [497, 292] width 115 height 21
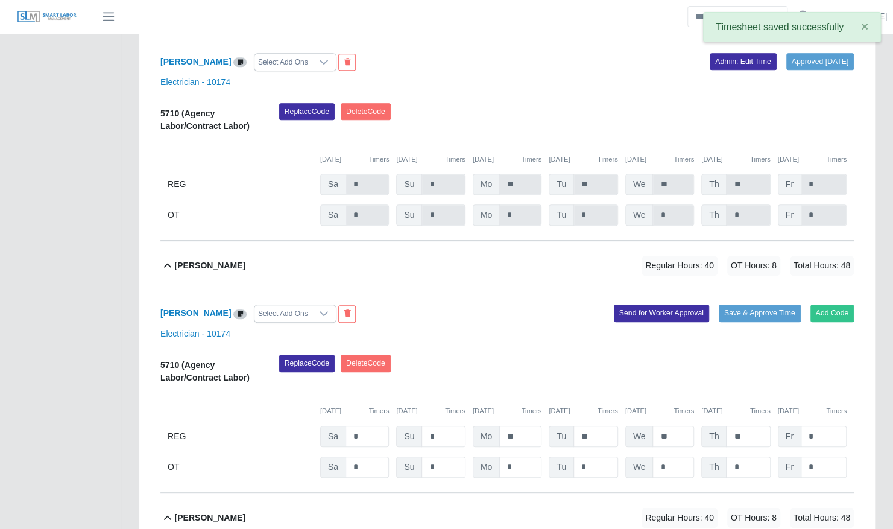
click at [542, 53] on div "Approved 08/15/2025 Admin: Edit Time" at bounding box center [685, 62] width 356 height 18
click at [591, 40] on div "Christopher Ybanes Select Add Ons Approved 08/15/2025 Admin: Edit Time Electric…" at bounding box center [507, 140] width 694 height 203
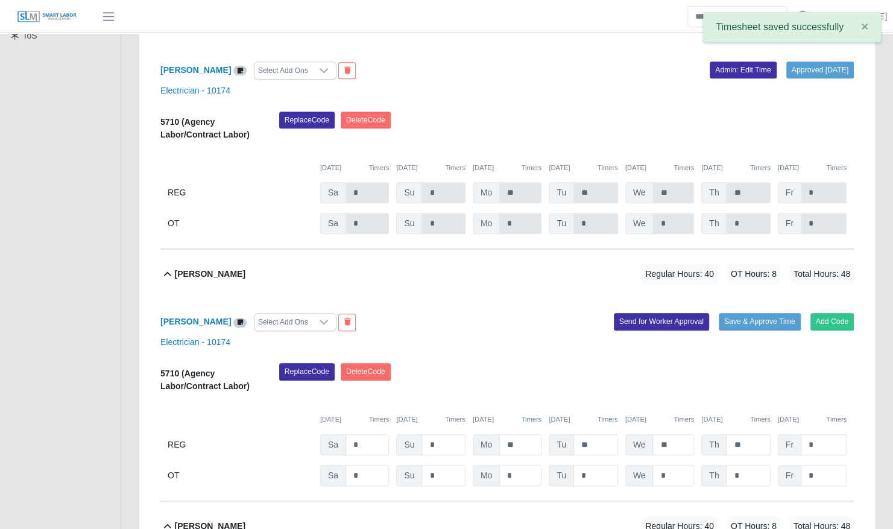
scroll to position [350, 0]
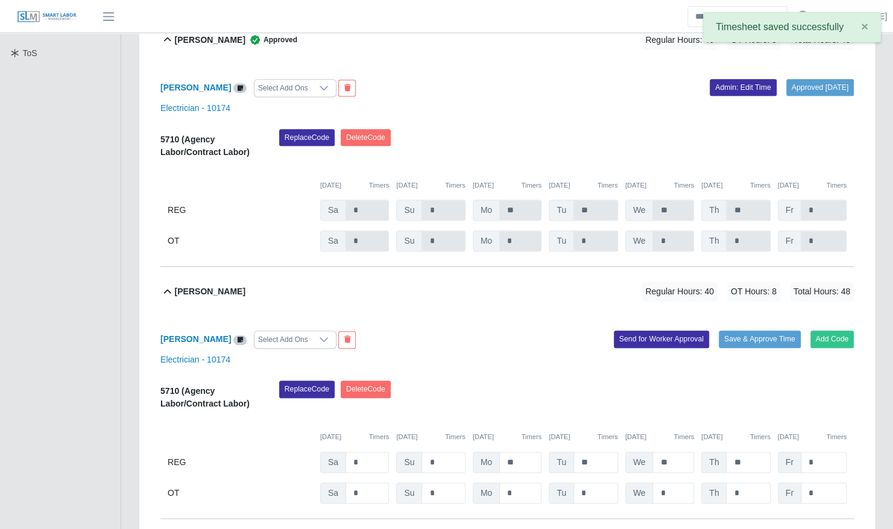
click at [596, 46] on div "Christopher Ybanes Approved Regular Hours: 40 OT Hours: 8 Total Hours: 48" at bounding box center [514, 40] width 679 height 49
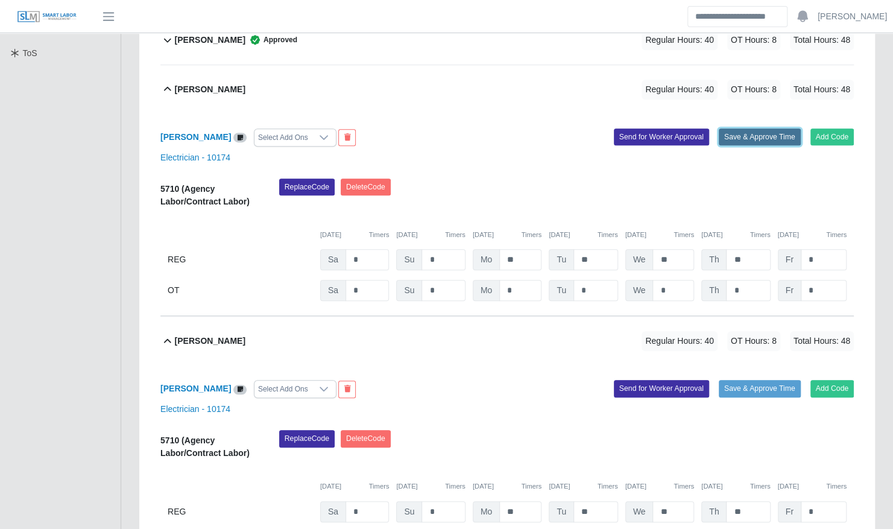
click at [737, 128] on button "Save & Approve Time" at bounding box center [760, 136] width 82 height 17
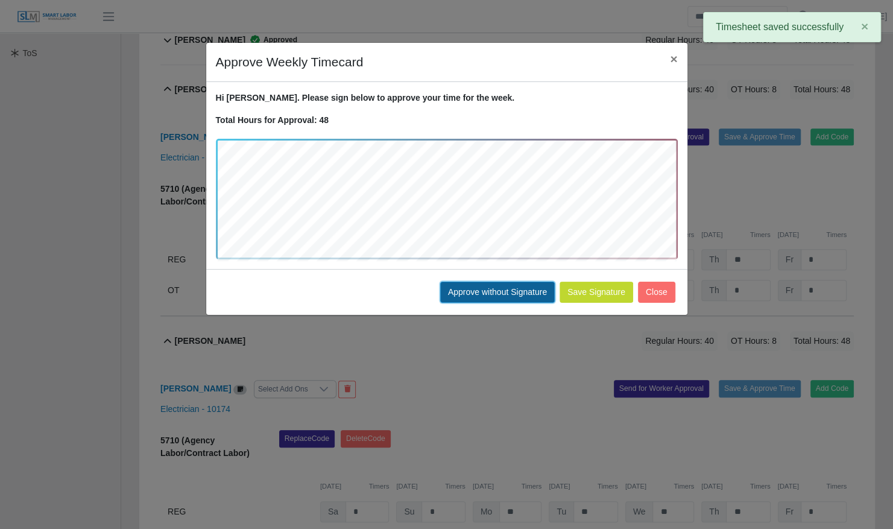
click at [504, 288] on button "Approve without Signature" at bounding box center [497, 292] width 115 height 21
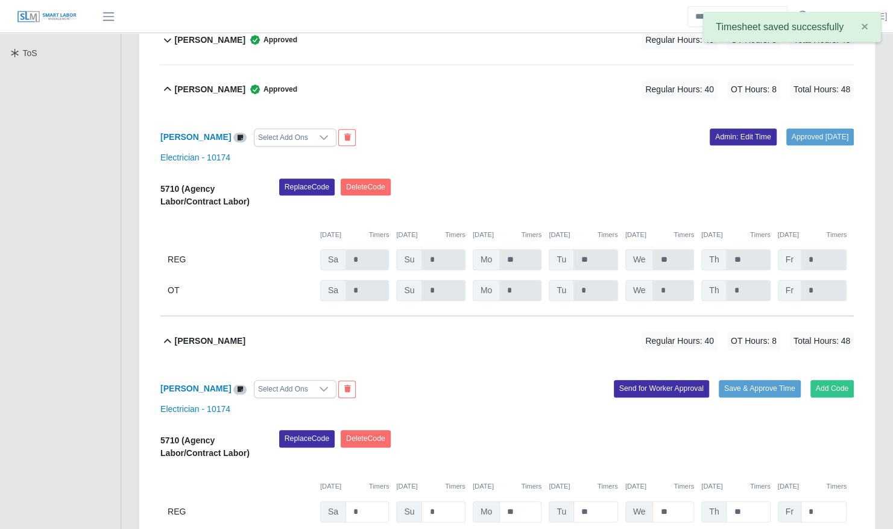
click at [523, 71] on div "Daniel Gonzalez Approved Regular Hours: 40 OT Hours: 8 Total Hours: 48" at bounding box center [514, 89] width 679 height 49
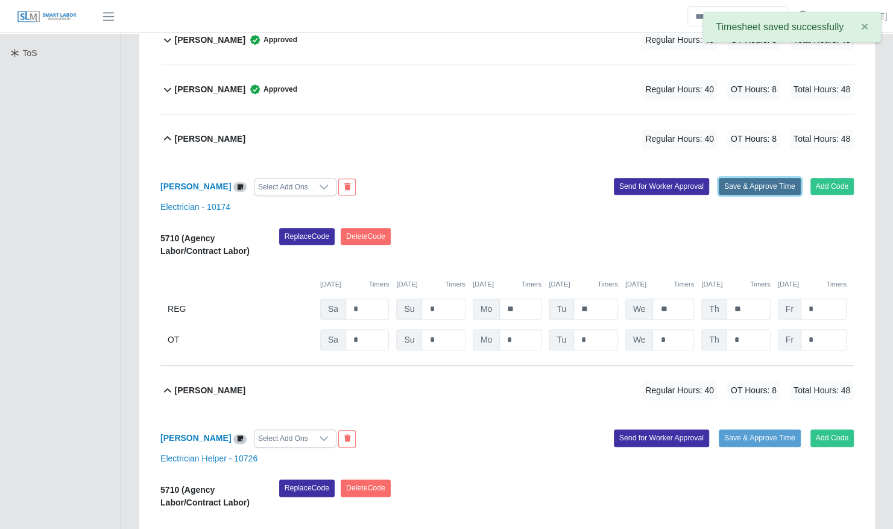
click at [748, 178] on button "Save & Approve Time" at bounding box center [760, 186] width 82 height 17
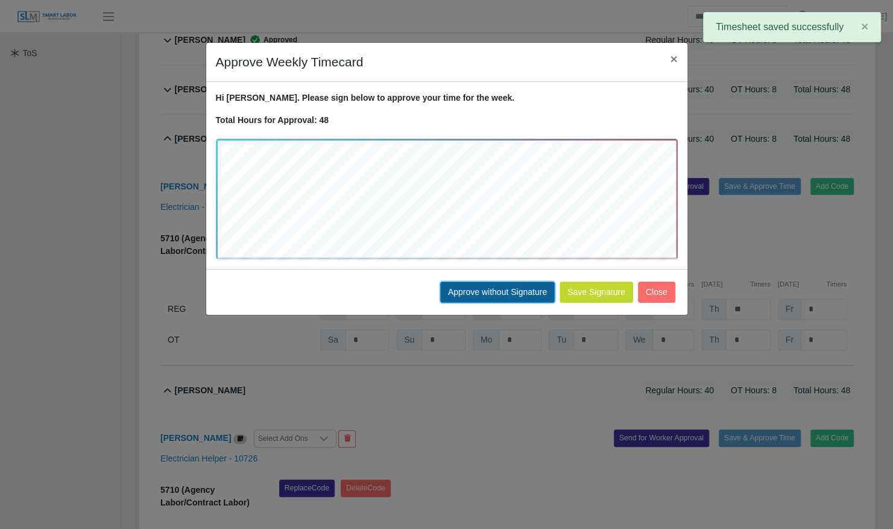
click at [498, 292] on button "Approve without Signature" at bounding box center [497, 292] width 115 height 21
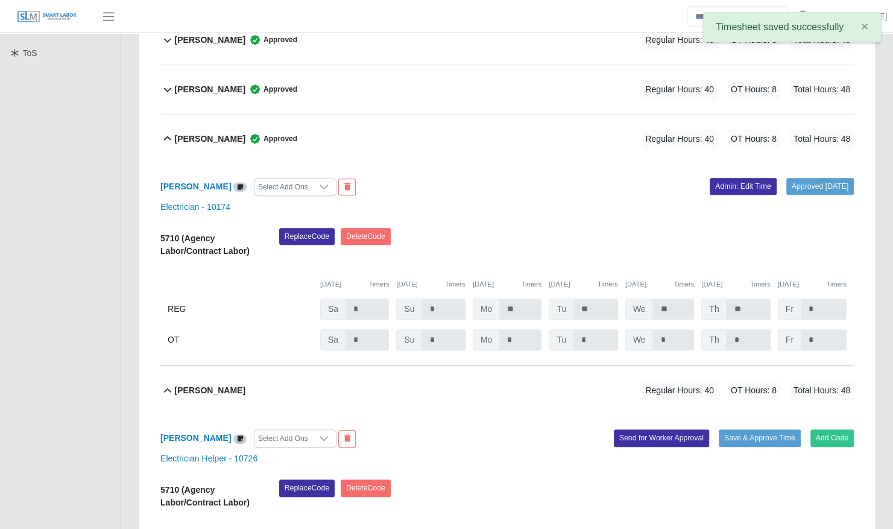
click at [476, 130] on div "Jesus Velaquez Approved Regular Hours: 40 OT Hours: 8 Total Hours: 48" at bounding box center [514, 139] width 679 height 49
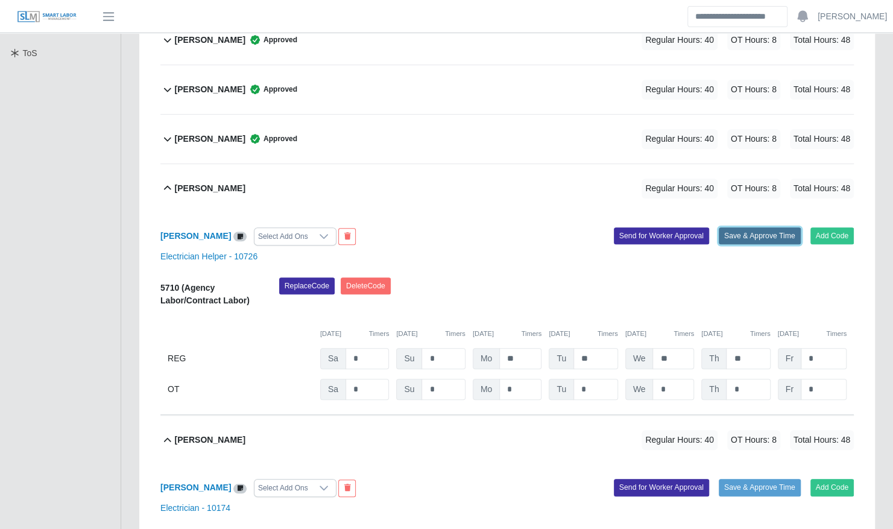
click at [758, 227] on button "Save & Approve Time" at bounding box center [760, 235] width 82 height 17
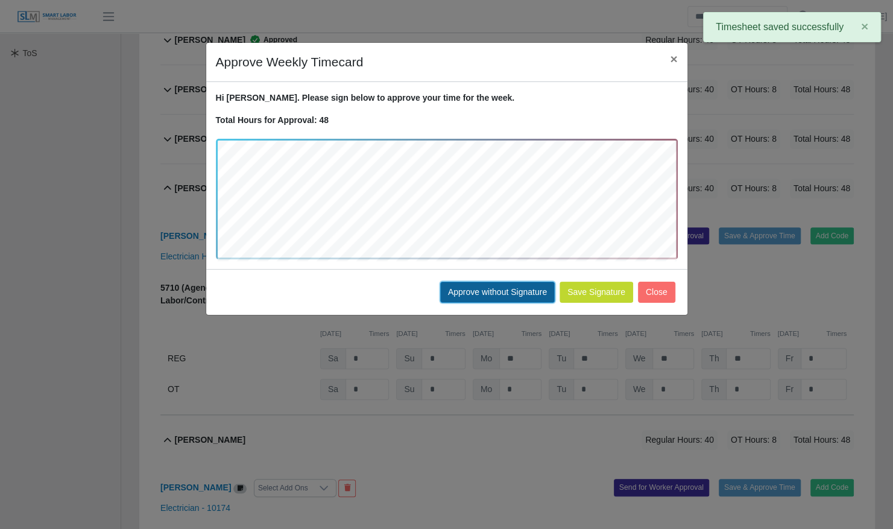
click at [486, 292] on button "Approve without Signature" at bounding box center [497, 292] width 115 height 21
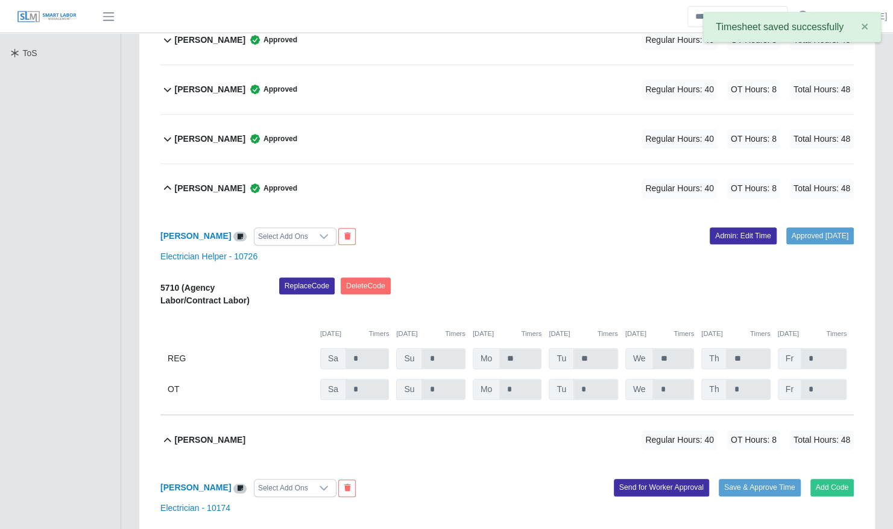
click at [473, 181] on div "Jesus Martinez Approved Regular Hours: 40 OT Hours: 8 Total Hours: 48" at bounding box center [514, 188] width 679 height 49
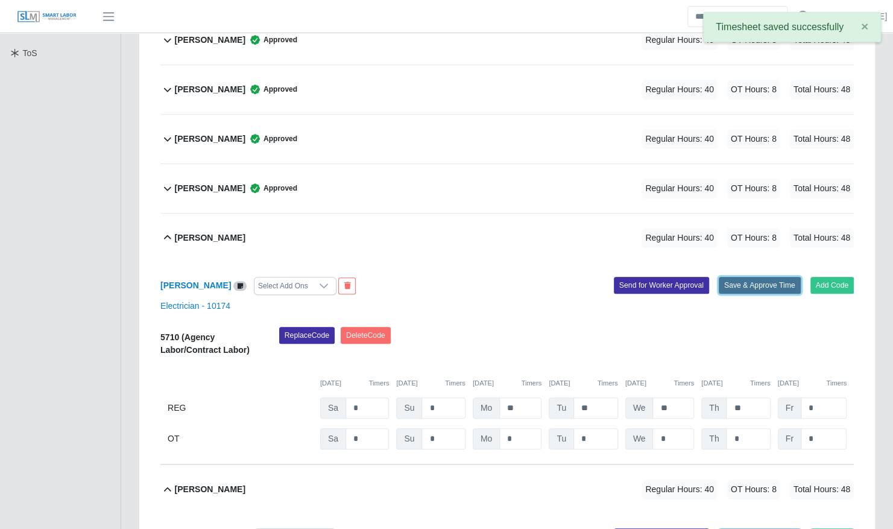
click at [745, 277] on button "Save & Approve Time" at bounding box center [760, 285] width 82 height 17
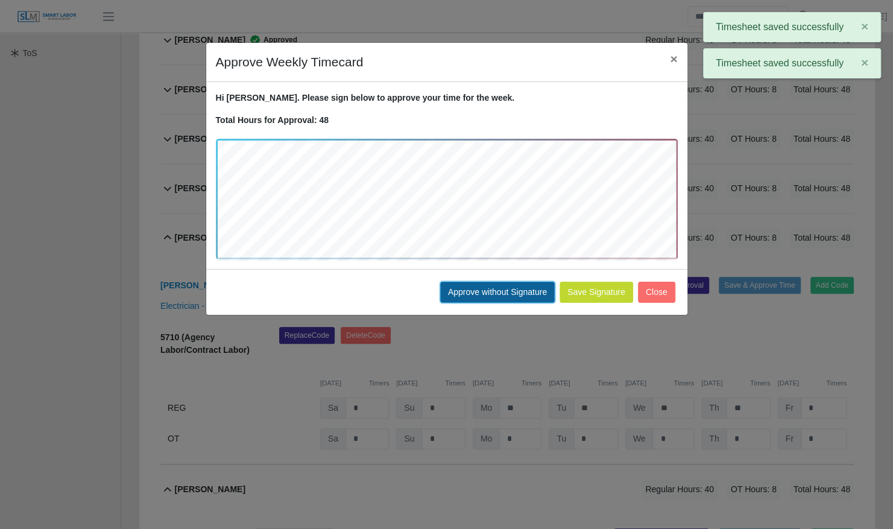
click at [504, 286] on button "Approve without Signature" at bounding box center [497, 292] width 115 height 21
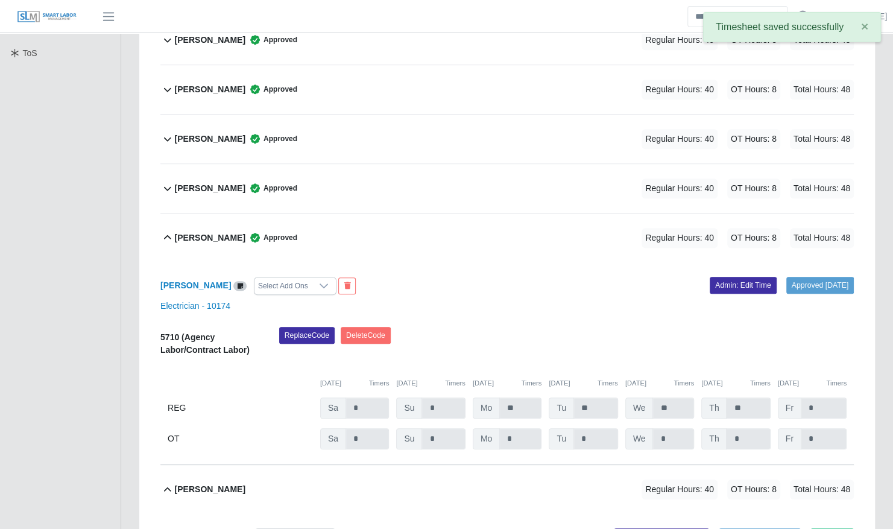
click at [492, 227] on div "Julio Cesar Mendoza Approved Regular Hours: 40 OT Hours: 8 Total Hours: 48" at bounding box center [514, 237] width 679 height 49
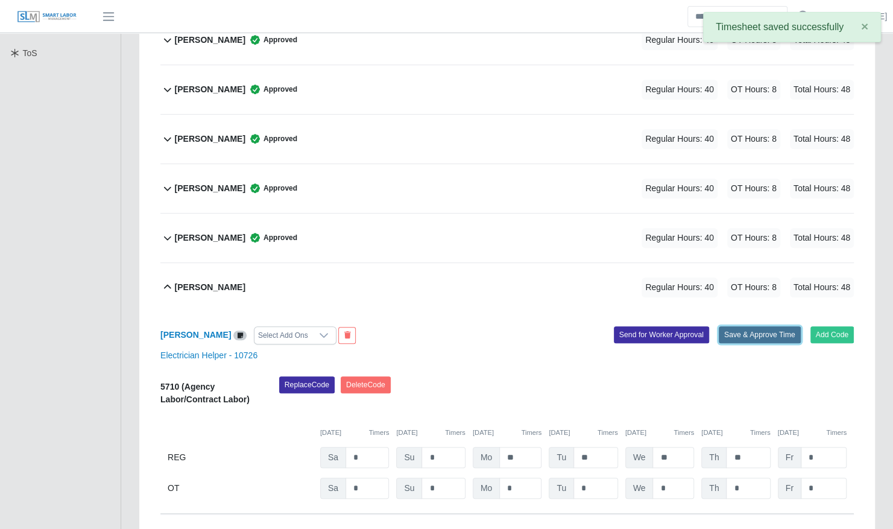
click at [735, 326] on button "Save & Approve Time" at bounding box center [760, 334] width 82 height 17
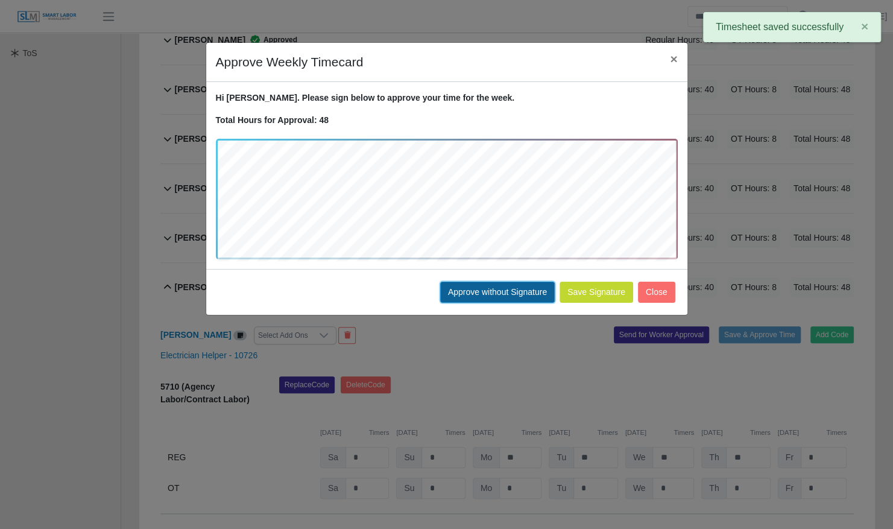
click at [479, 285] on button "Approve without Signature" at bounding box center [497, 292] width 115 height 21
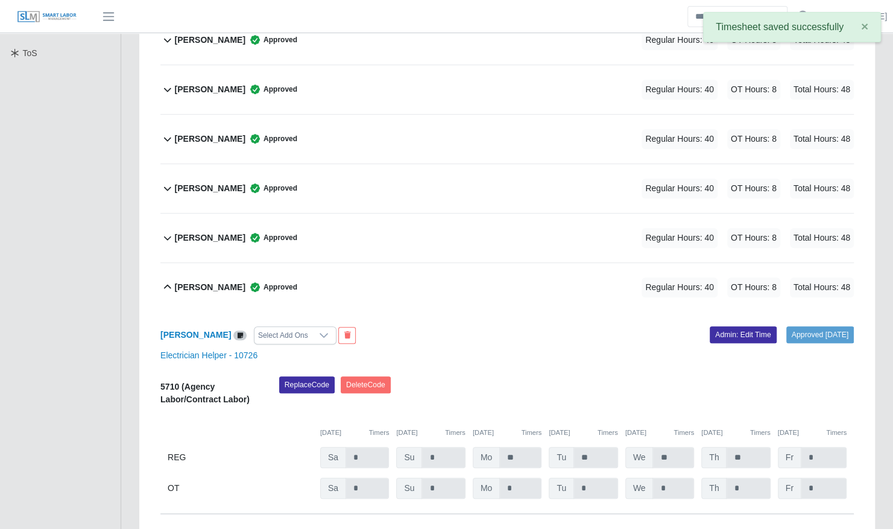
click at [482, 263] on div "Leandro Rojas Approved Regular Hours: 40 OT Hours: 8 Total Hours: 48" at bounding box center [514, 287] width 679 height 49
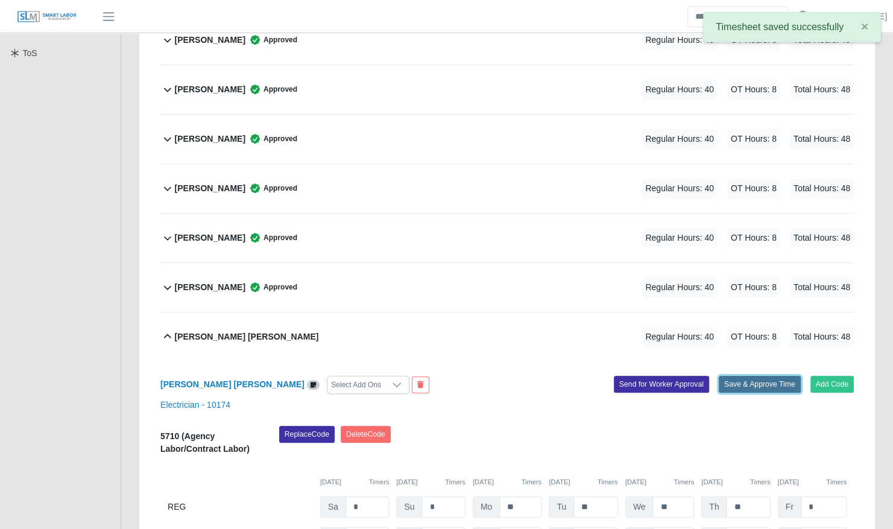
click at [741, 376] on button "Save & Approve Time" at bounding box center [760, 384] width 82 height 17
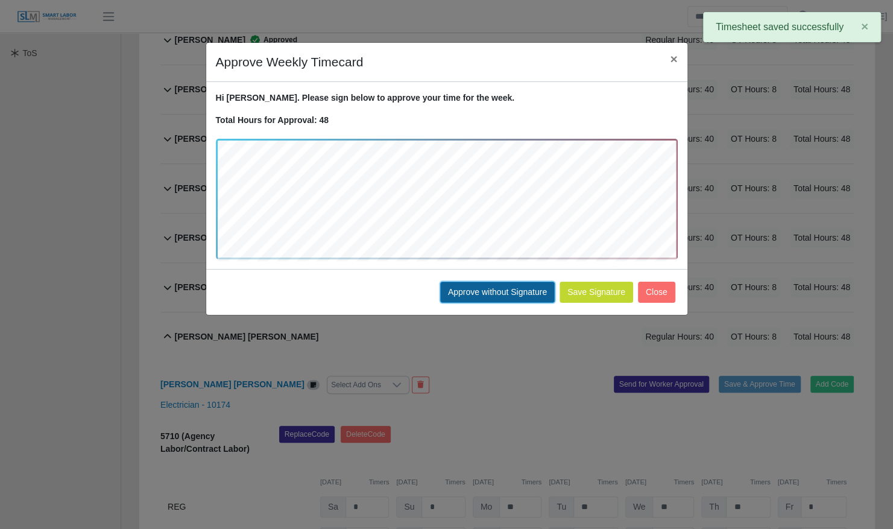
click at [475, 291] on button "Approve without Signature" at bounding box center [497, 292] width 115 height 21
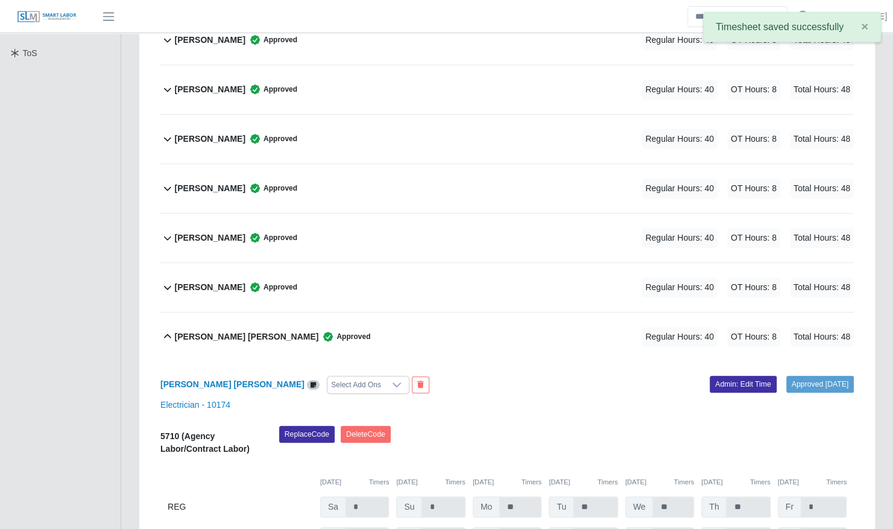
click at [473, 332] on div "Marvin E Sical Lopez Approved Regular Hours: 40 OT Hours: 8 Total Hours: 48" at bounding box center [514, 336] width 679 height 49
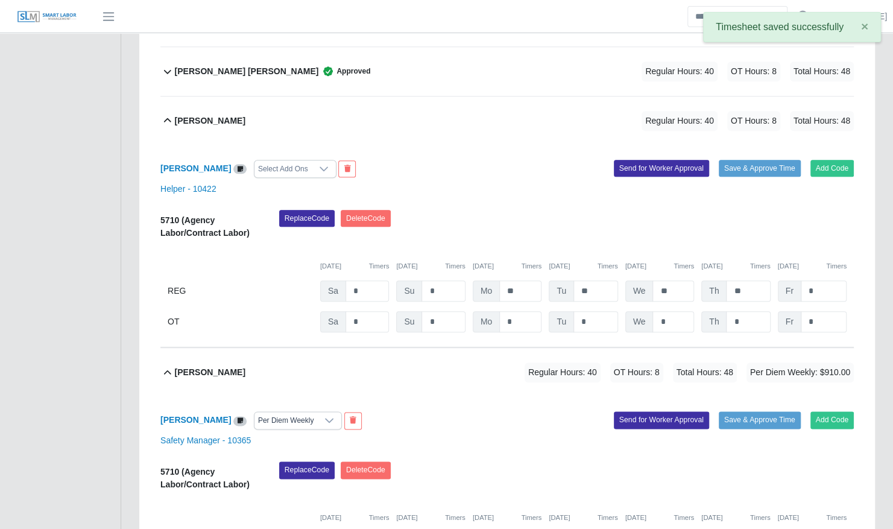
scroll to position [621, 0]
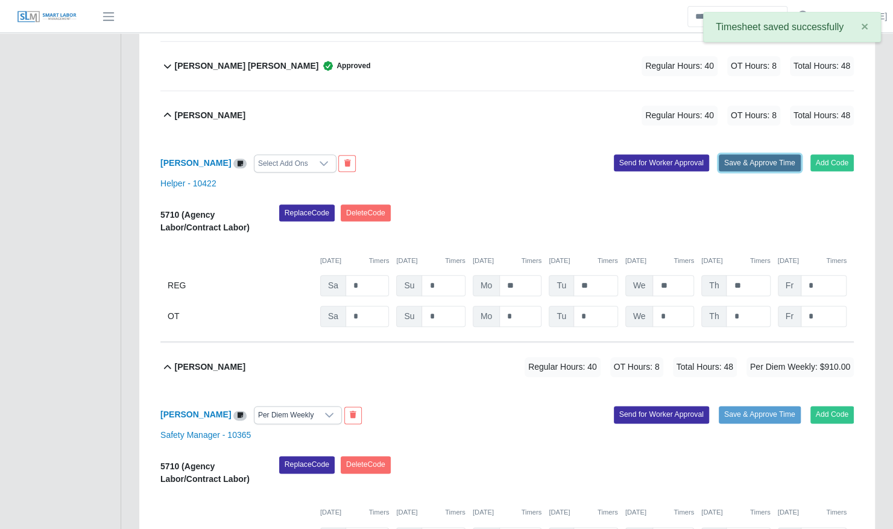
click at [742, 154] on button "Save & Approve Time" at bounding box center [760, 162] width 82 height 17
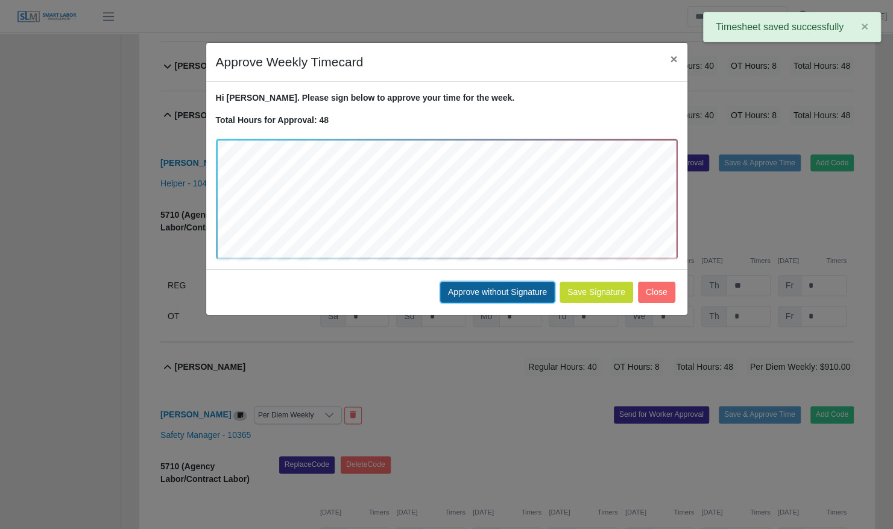
click at [487, 295] on button "Approve without Signature" at bounding box center [497, 292] width 115 height 21
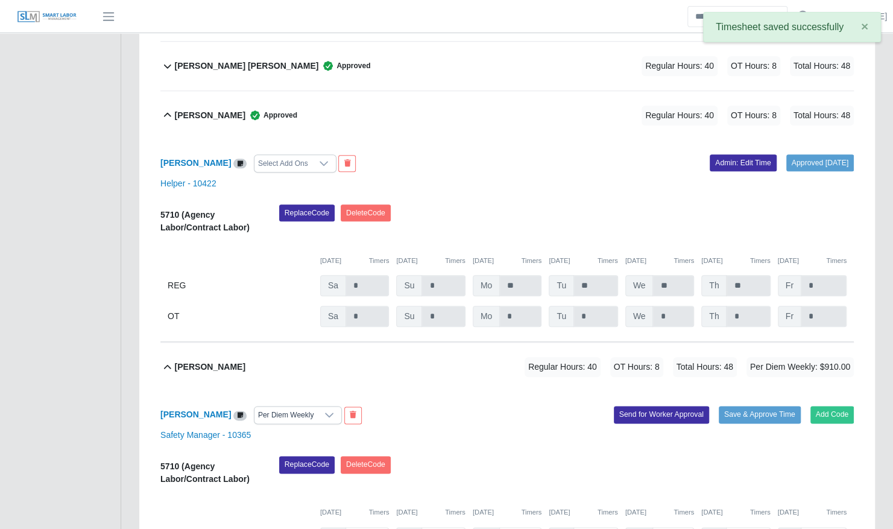
click at [502, 120] on div "Mirian Beltran Approved Regular Hours: 40 OT Hours: 8 Total Hours: 48" at bounding box center [514, 115] width 679 height 49
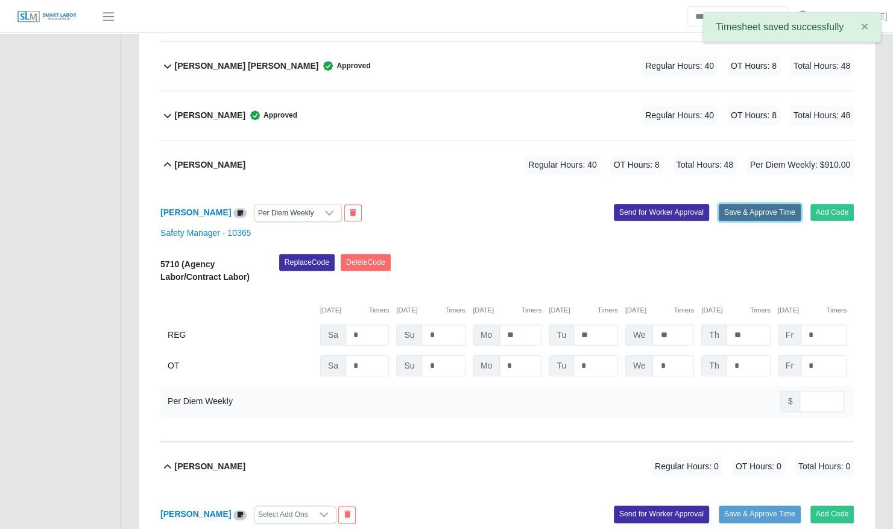
click at [756, 204] on button "Save & Approve Time" at bounding box center [760, 212] width 82 height 17
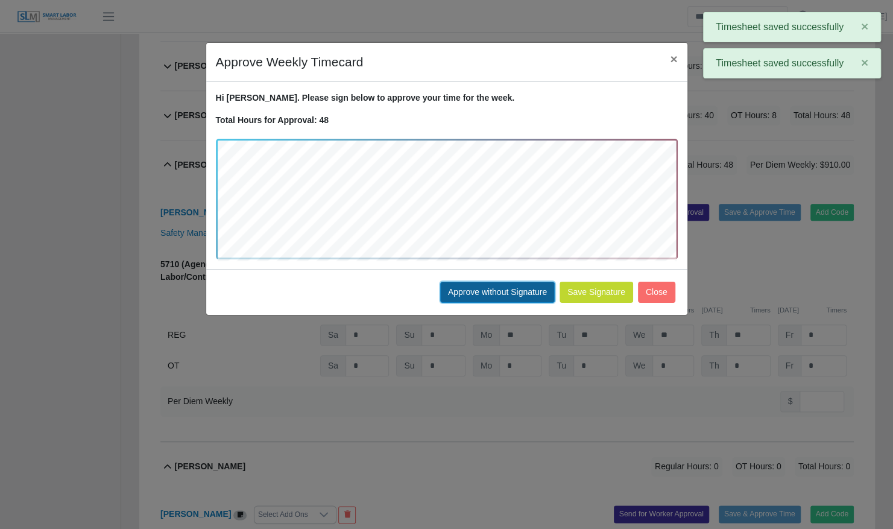
click at [491, 289] on button "Approve without Signature" at bounding box center [497, 292] width 115 height 21
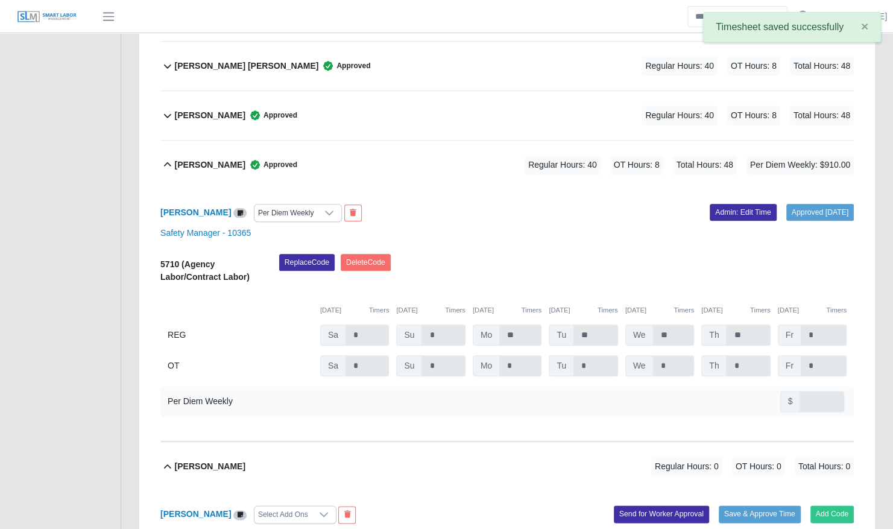
click at [476, 155] on div "Orlando Gutierrez Approved Regular Hours: 40 OT Hours: 8 Total Hours: 48 Per Di…" at bounding box center [514, 165] width 679 height 49
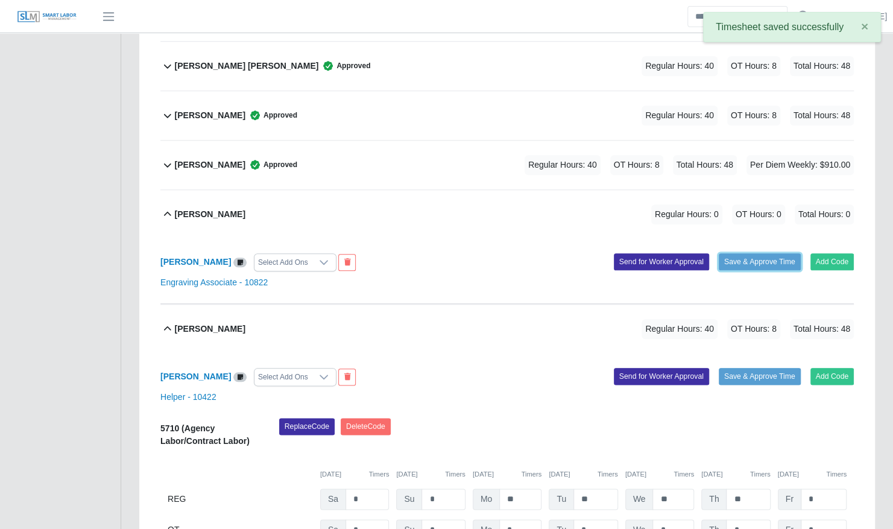
click at [747, 253] on button "Save & Approve Time" at bounding box center [760, 261] width 82 height 17
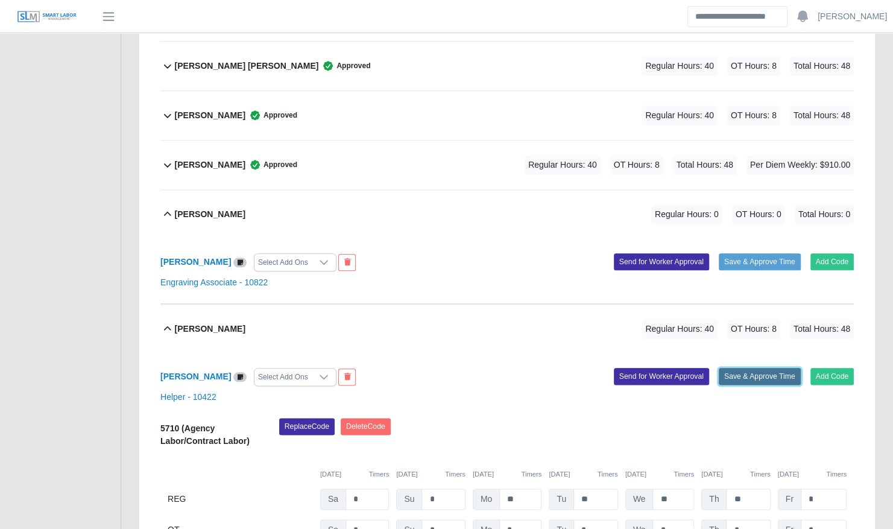
click at [749, 368] on button "Save & Approve Time" at bounding box center [760, 376] width 82 height 17
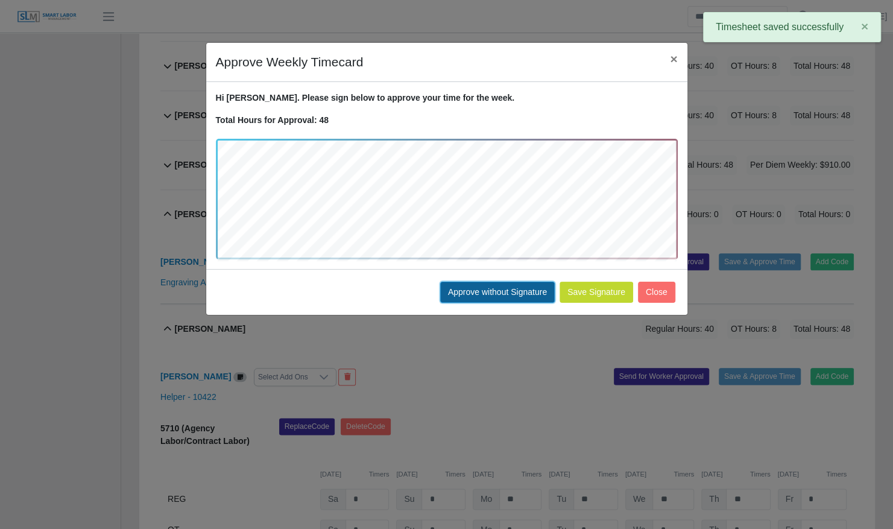
click at [491, 292] on button "Approve without Signature" at bounding box center [497, 292] width 115 height 21
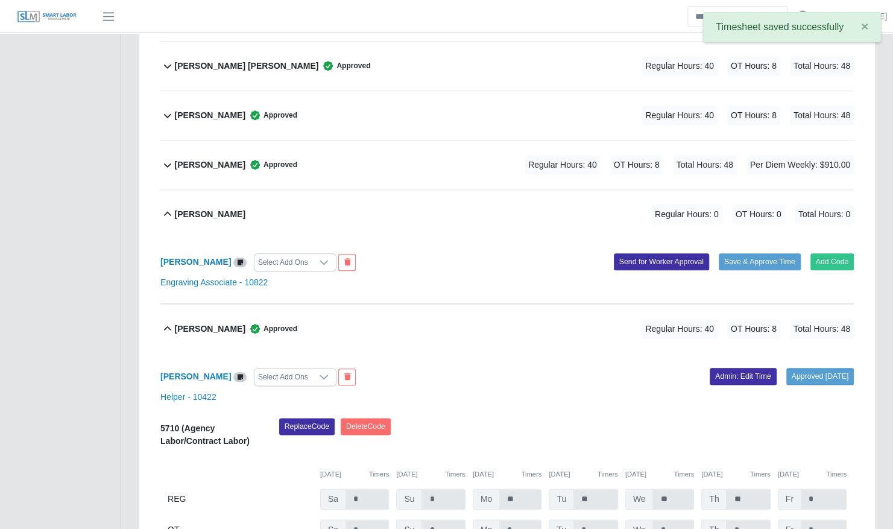
click at [489, 311] on div "Zebadiah Rector Approved Regular Hours: 40 OT Hours: 8 Total Hours: 48" at bounding box center [514, 329] width 679 height 49
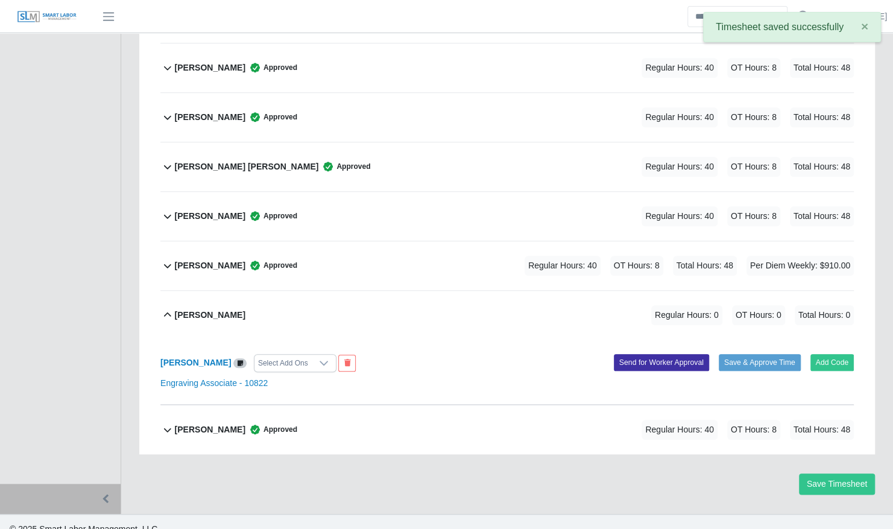
scroll to position [0, 0]
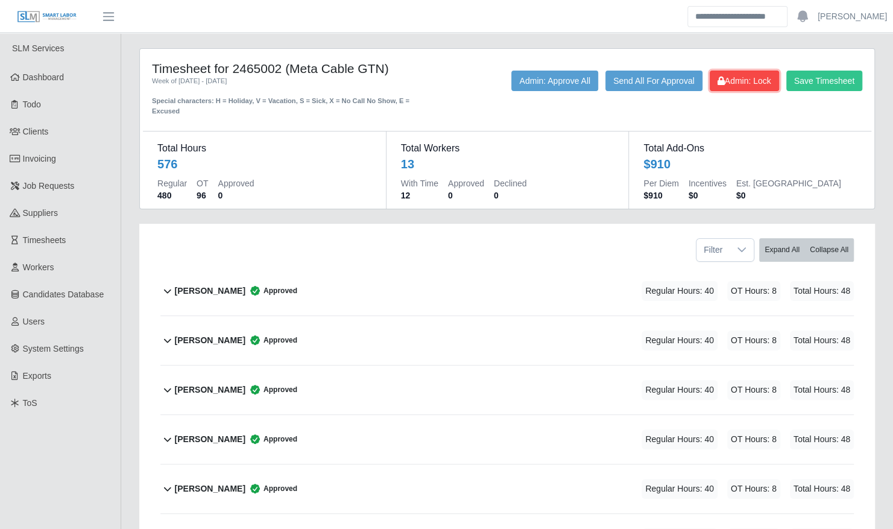
click at [761, 83] on span "Admin: Lock" at bounding box center [745, 81] width 54 height 10
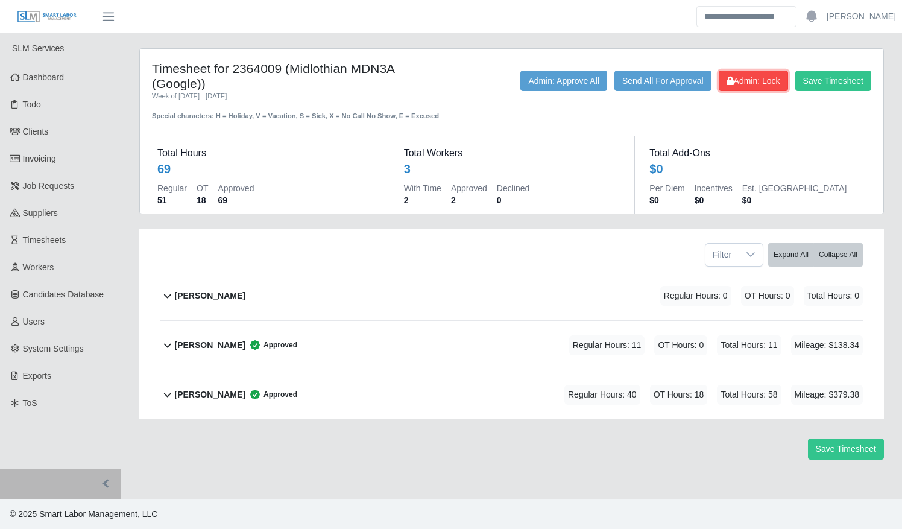
click at [730, 84] on icon at bounding box center [730, 81] width 7 height 8
